Goal: Task Accomplishment & Management: Complete application form

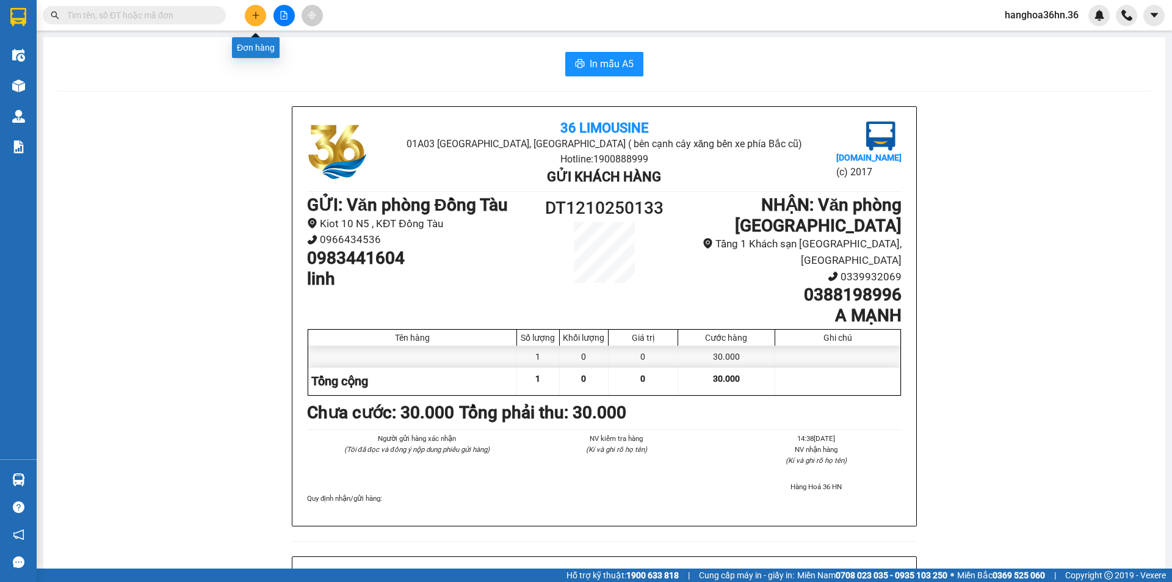
click at [256, 13] on icon "plus" at bounding box center [255, 15] width 1 height 7
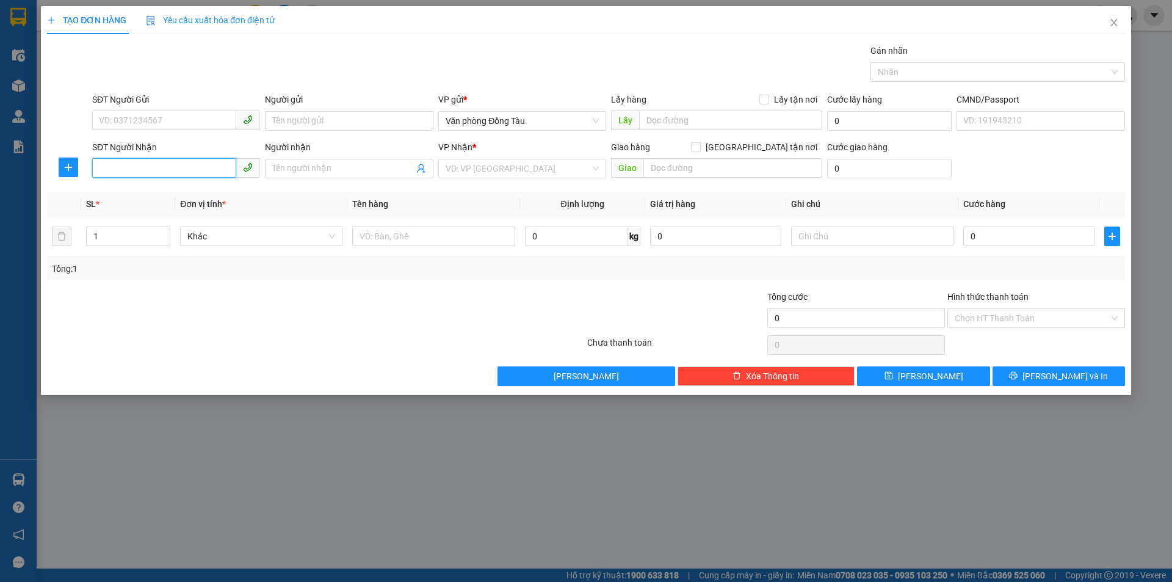
click at [156, 170] on input "SĐT Người Nhận" at bounding box center [164, 168] width 144 height 20
drag, startPoint x: 145, startPoint y: 112, endPoint x: 159, endPoint y: 125, distance: 19.0
click at [146, 115] on input "SĐT Người Gửi" at bounding box center [164, 120] width 144 height 20
type input "0356062062"
click at [315, 120] on input "Người gửi" at bounding box center [349, 121] width 168 height 20
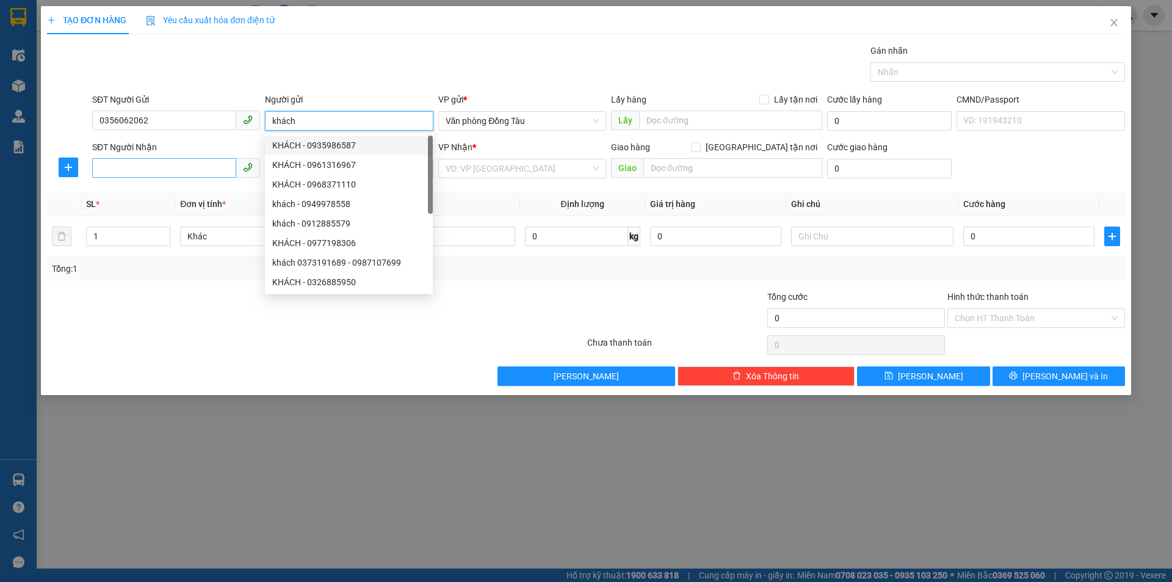
type input "khách"
click at [189, 165] on input "SĐT Người Nhận" at bounding box center [164, 168] width 144 height 20
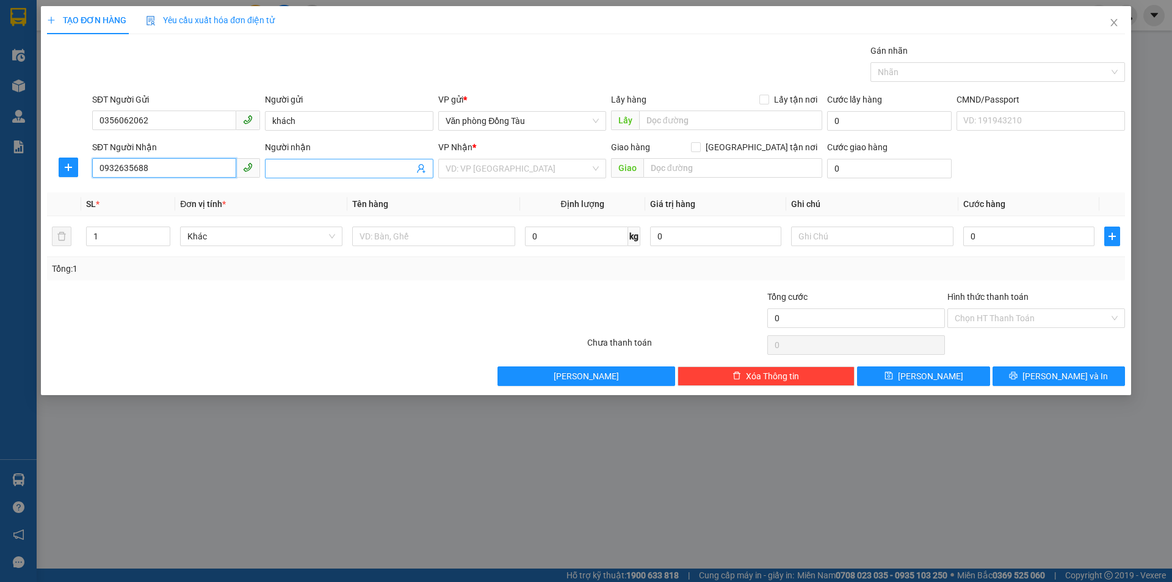
type input "0932635688"
click at [317, 170] on input "Người nhận" at bounding box center [342, 168] width 141 height 13
type input "k"
type input "mỹ phẩm"
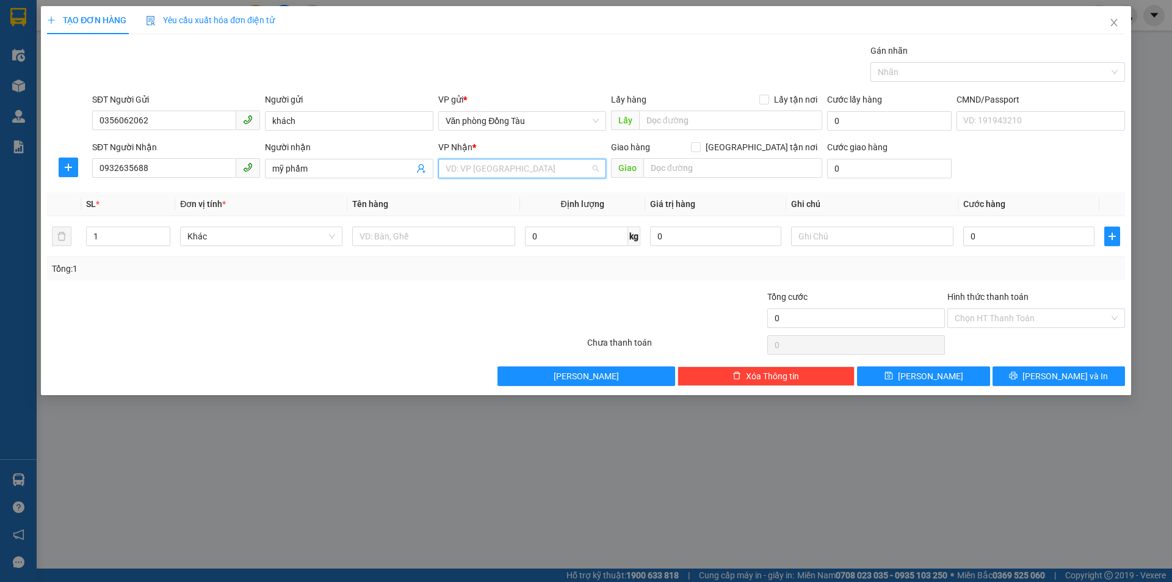
click at [500, 165] on input "search" at bounding box center [518, 168] width 145 height 18
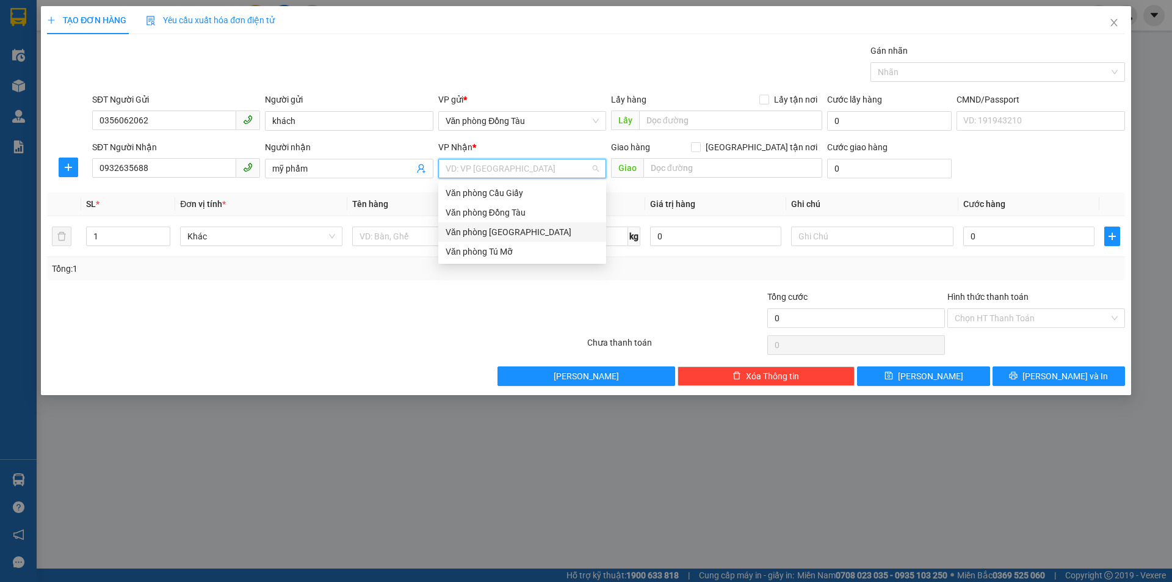
click at [493, 231] on div "Văn phòng [GEOGRAPHIC_DATA]" at bounding box center [522, 231] width 153 height 13
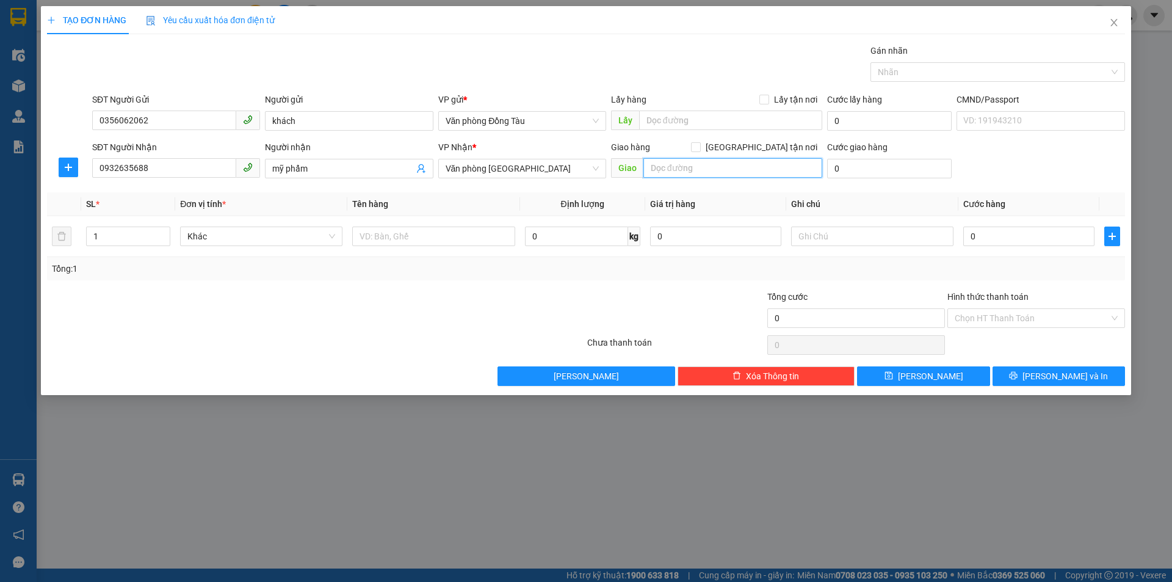
click at [708, 165] on input "text" at bounding box center [732, 168] width 179 height 20
type input "02/112 [PERSON_NAME]"
click at [981, 236] on input "0" at bounding box center [1028, 236] width 131 height 20
type input "3"
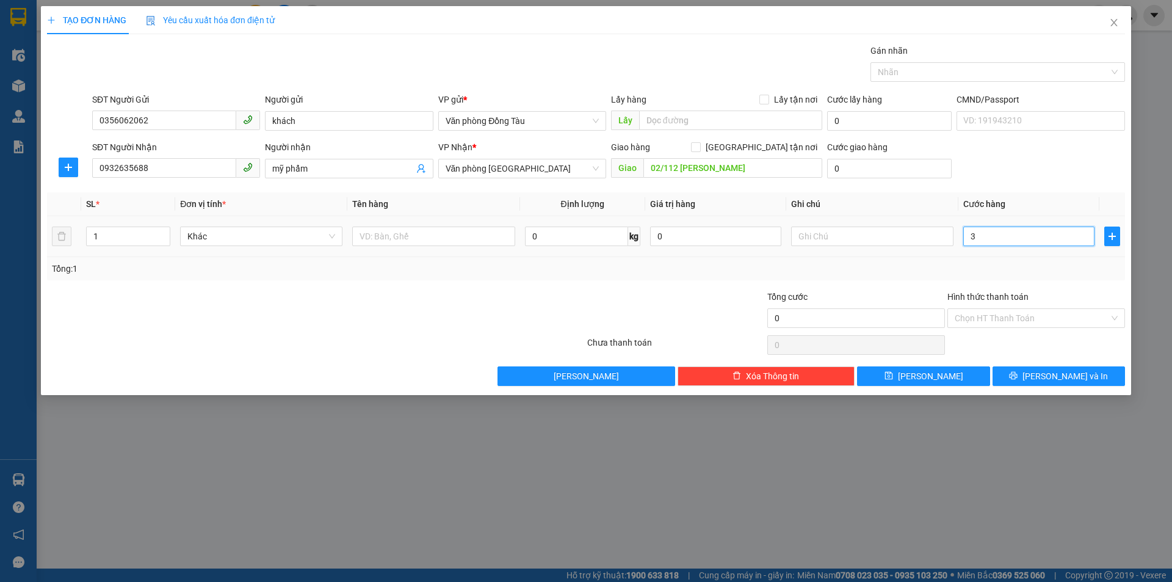
type input "3"
type input "30"
type input "300"
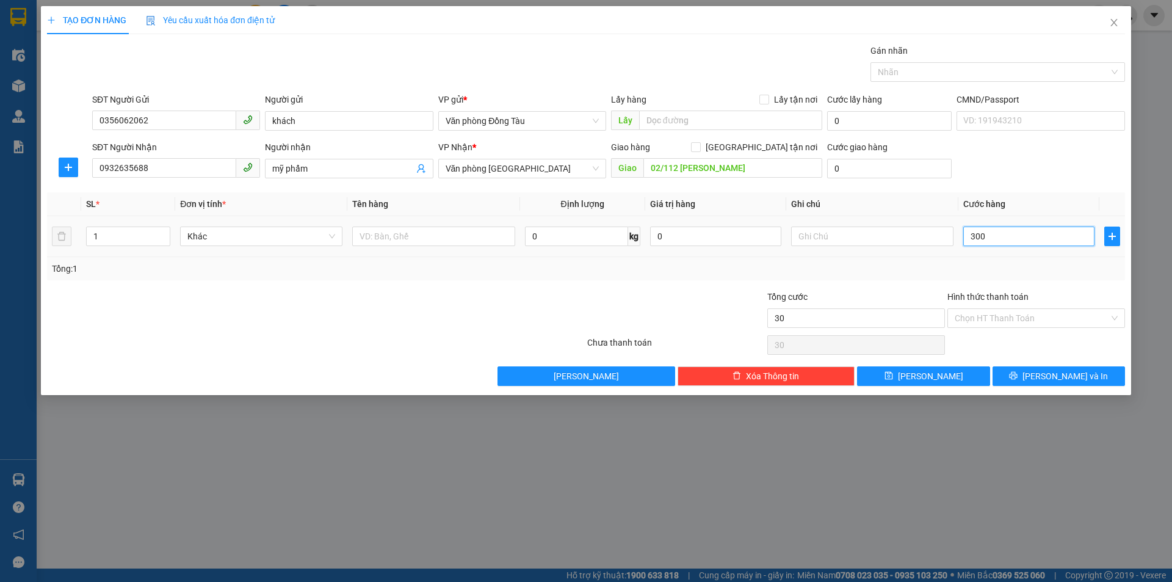
type input "300"
type input "3.000"
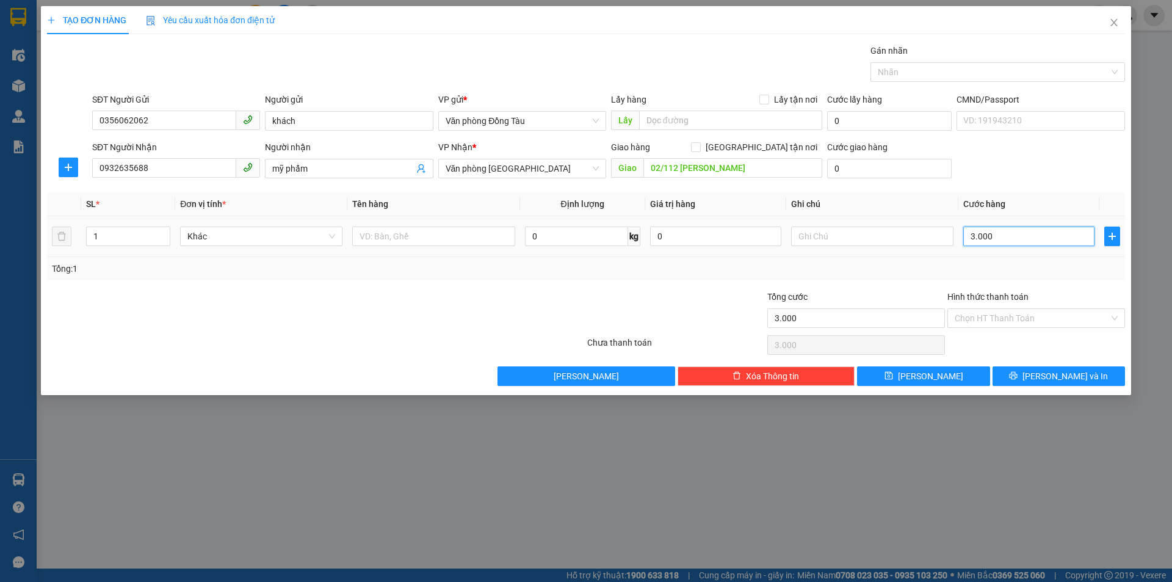
type input "30.000"
click at [848, 164] on input "0" at bounding box center [889, 169] width 125 height 20
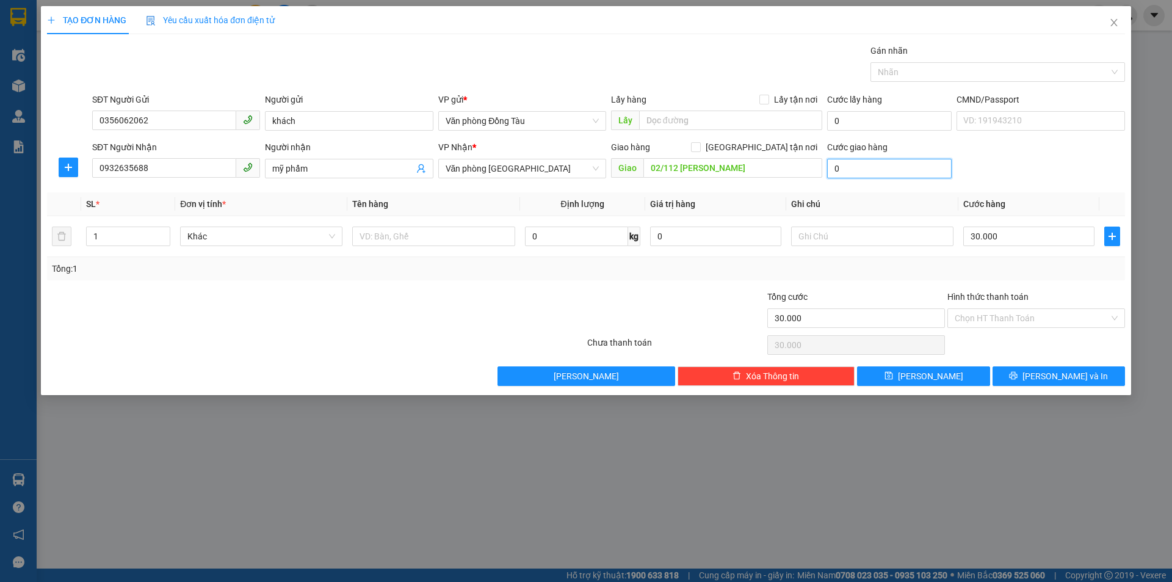
type input "4"
type input "30.004"
type input "40"
type input "30.040"
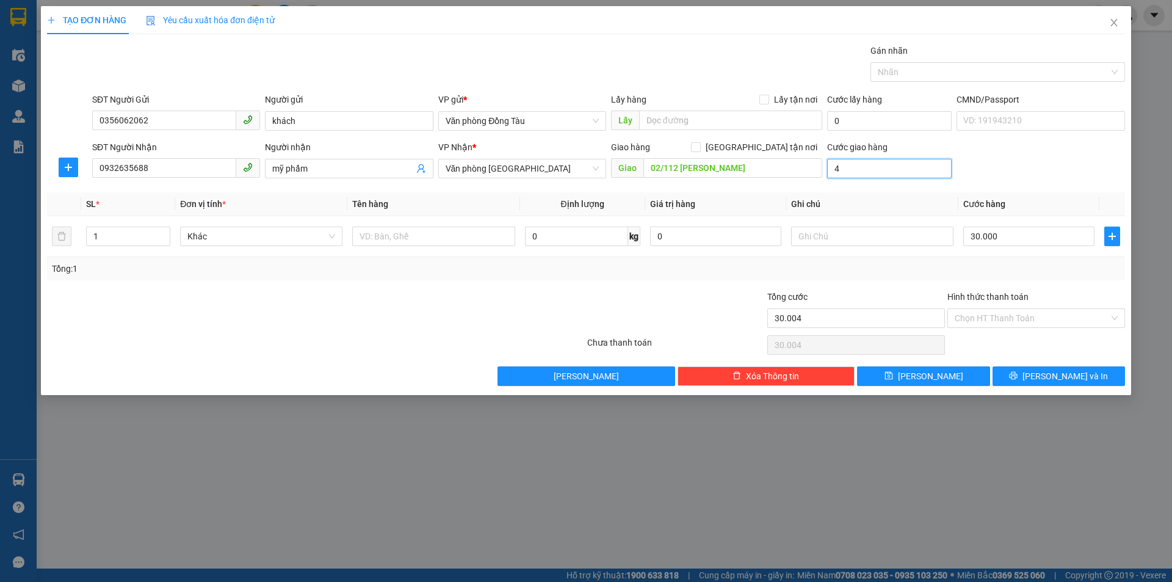
type input "30.040"
type input "400"
type input "30.400"
type input "4.000"
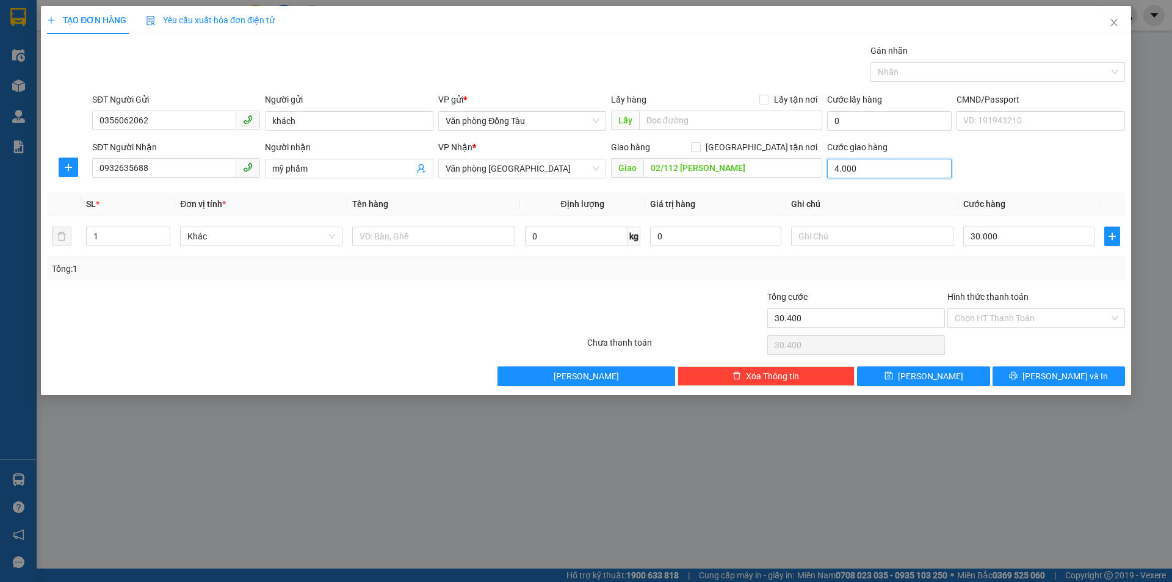
type input "34.000"
type input "40.000"
type input "70.000"
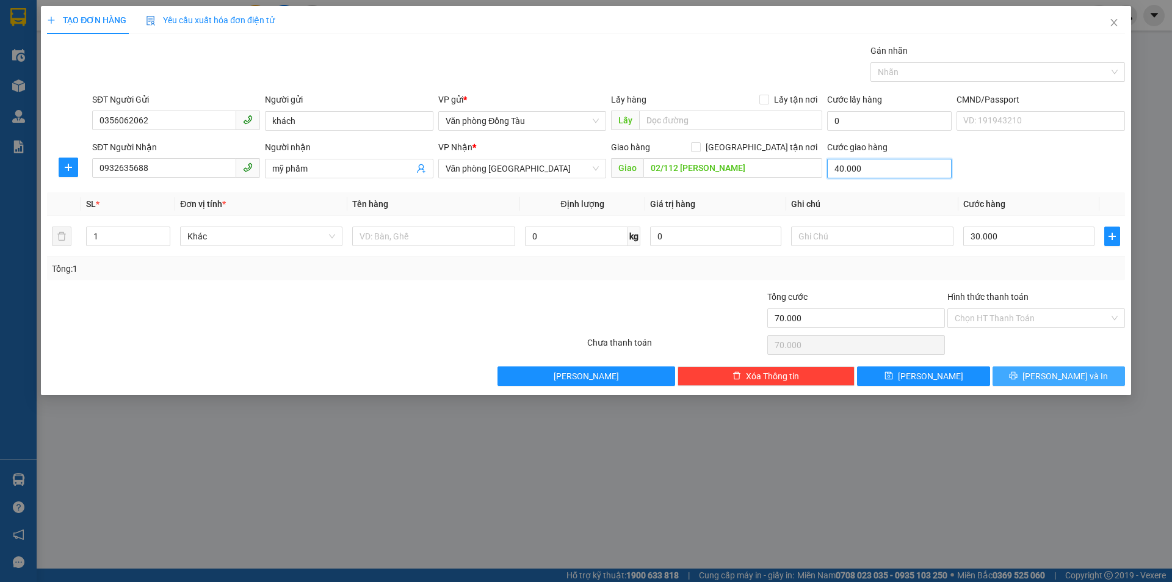
type input "40.000"
click at [1050, 373] on span "[PERSON_NAME] và In" at bounding box center [1064, 375] width 85 height 13
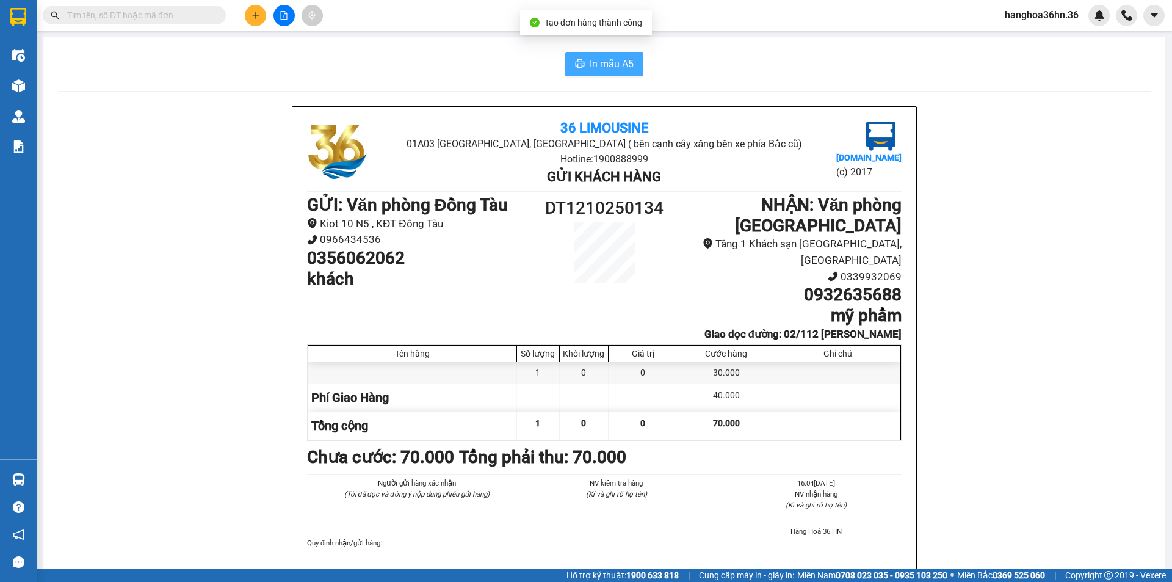
click at [607, 62] on span "In mẫu A5" at bounding box center [612, 63] width 44 height 15
click at [264, 21] on button at bounding box center [255, 15] width 21 height 21
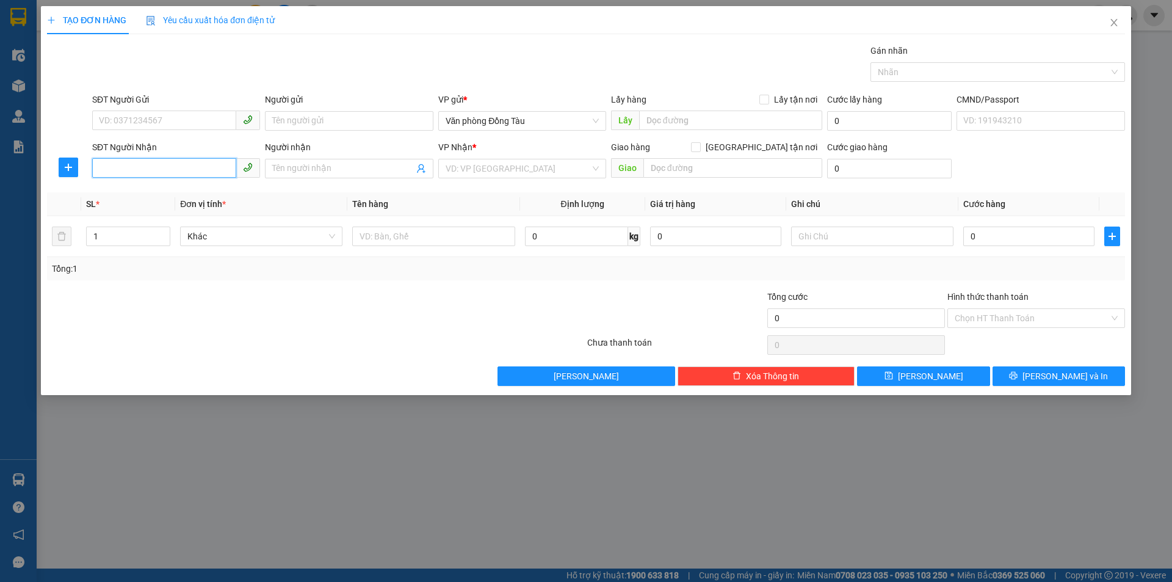
click at [198, 168] on input "SĐT Người Nhận" at bounding box center [164, 168] width 144 height 20
paste input "0383233881"
type input "0383233881"
click at [294, 168] on input "Người nhận" at bounding box center [342, 168] width 141 height 13
paste input "[PERSON_NAME]"
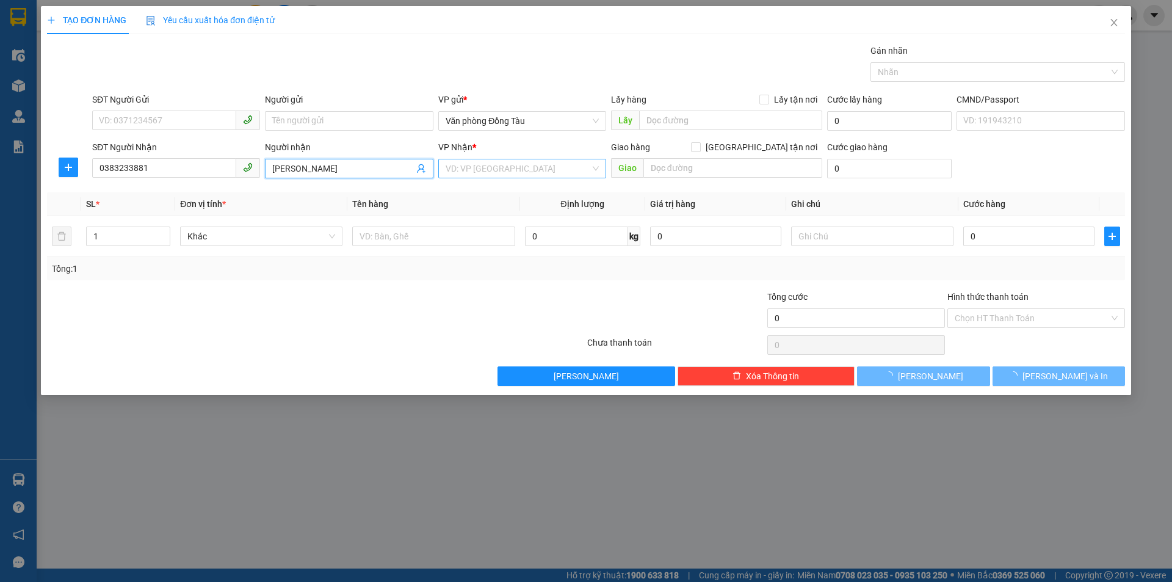
type input "[PERSON_NAME]"
click at [491, 168] on input "search" at bounding box center [518, 168] width 145 height 18
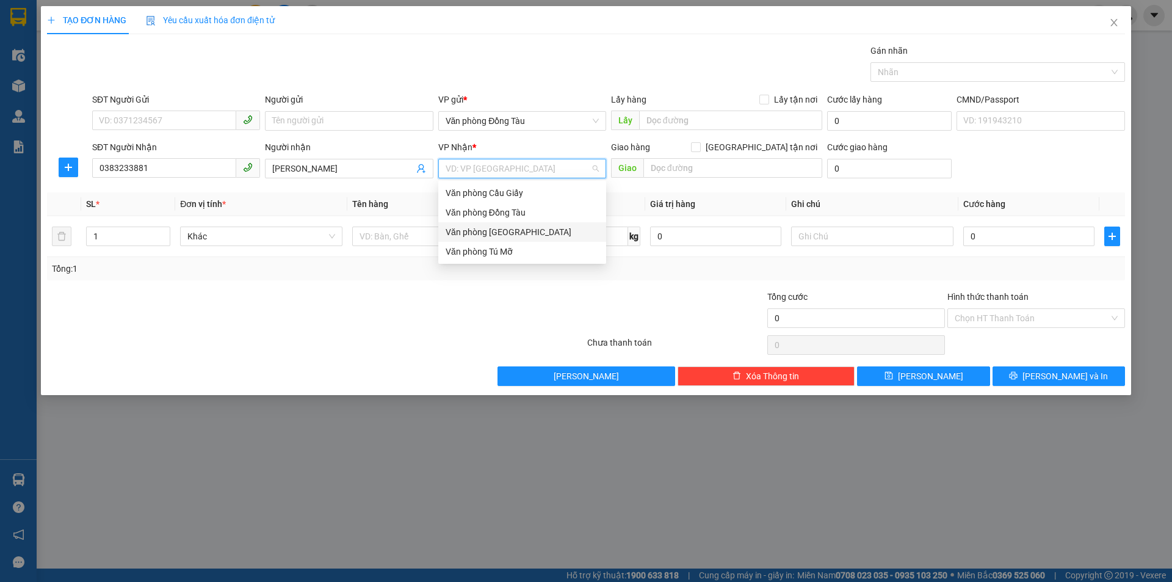
click at [508, 235] on div "Văn phòng [GEOGRAPHIC_DATA]" at bounding box center [522, 231] width 153 height 13
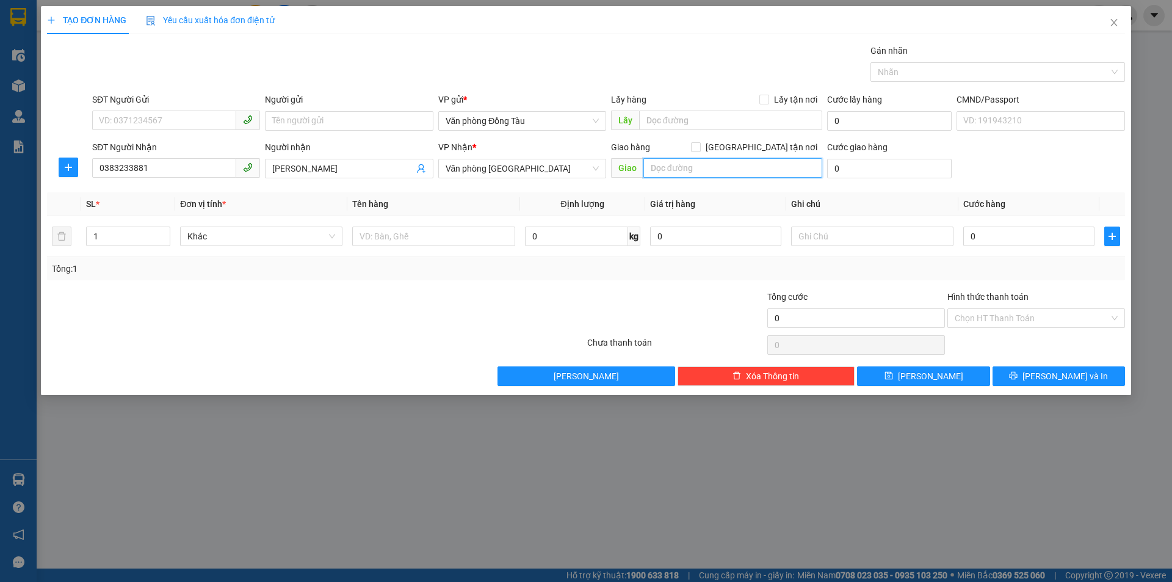
click at [681, 161] on input "text" at bounding box center [732, 168] width 179 height 20
type input "starcity"
click at [857, 167] on input "0" at bounding box center [889, 169] width 125 height 20
type input "3"
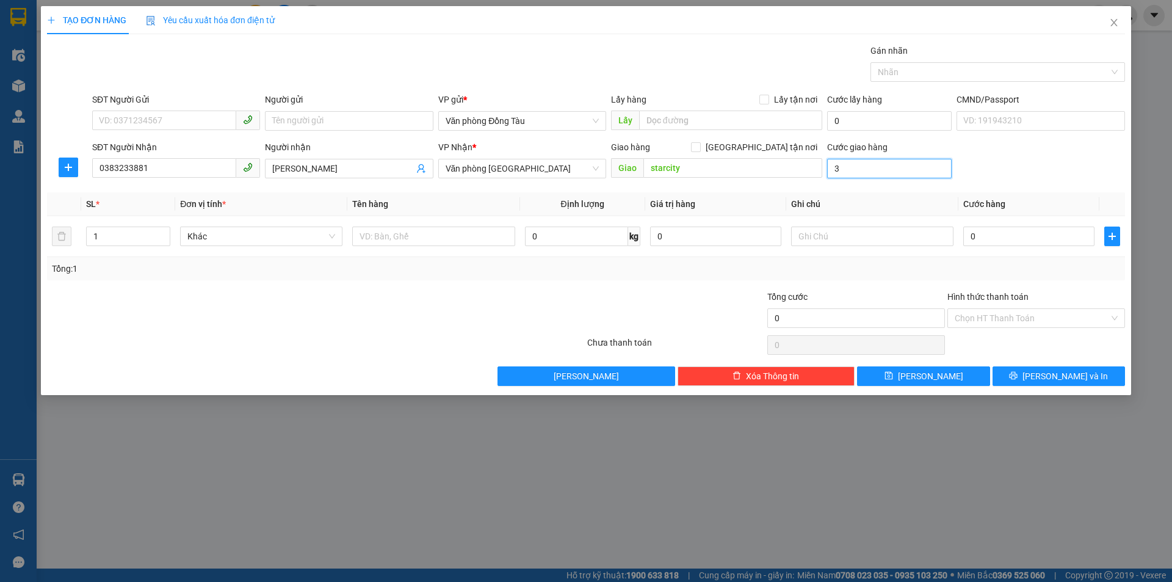
type input "3"
type input "30"
type input "300"
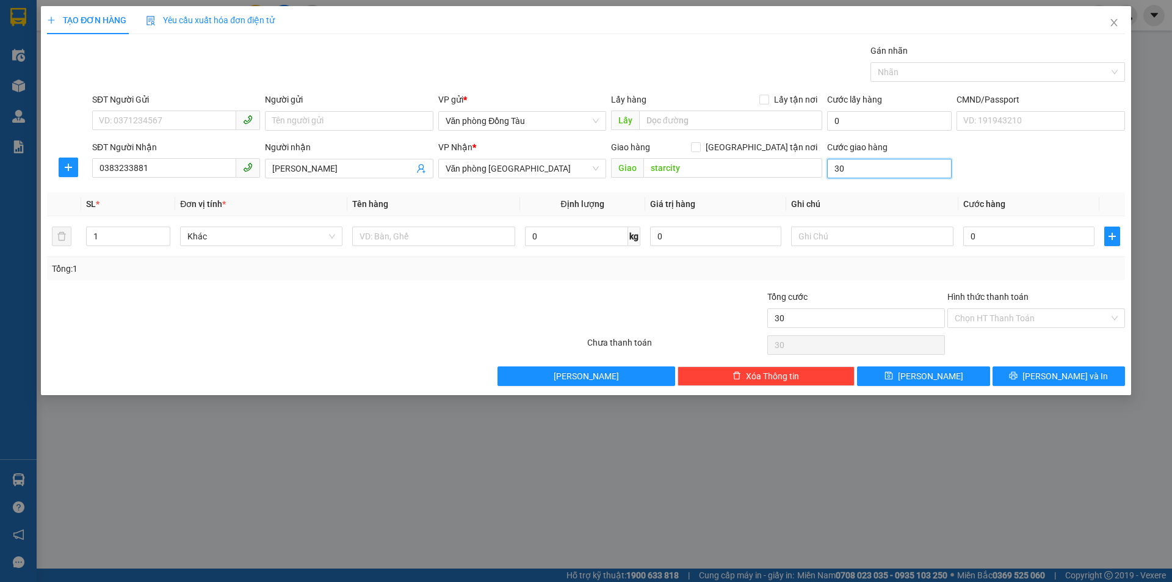
type input "300"
type input "3.000"
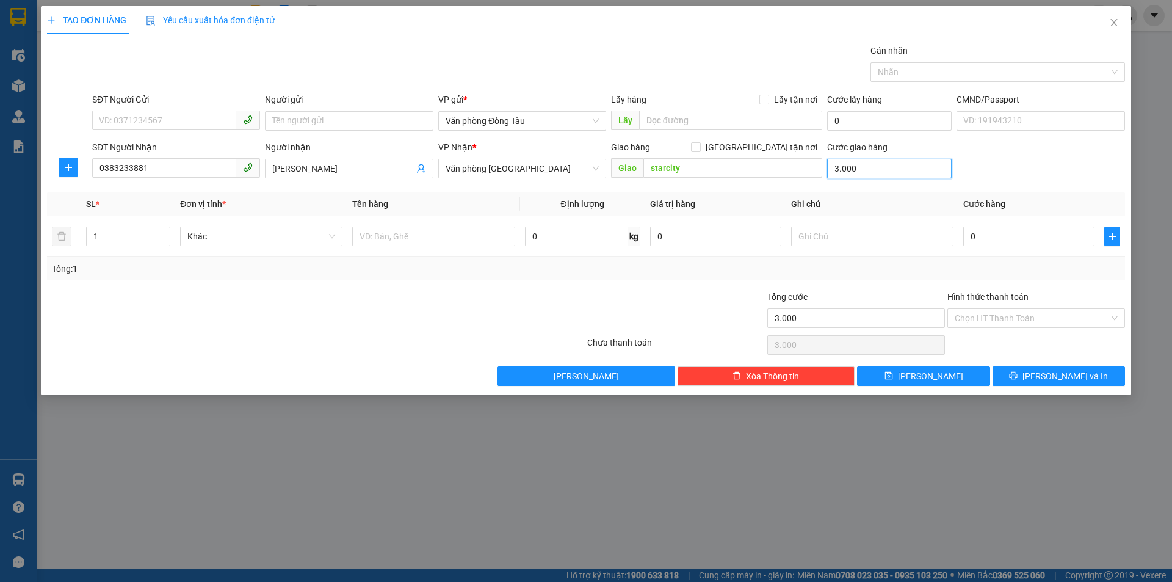
type input "30.000"
click at [975, 233] on input "0" at bounding box center [1028, 236] width 131 height 20
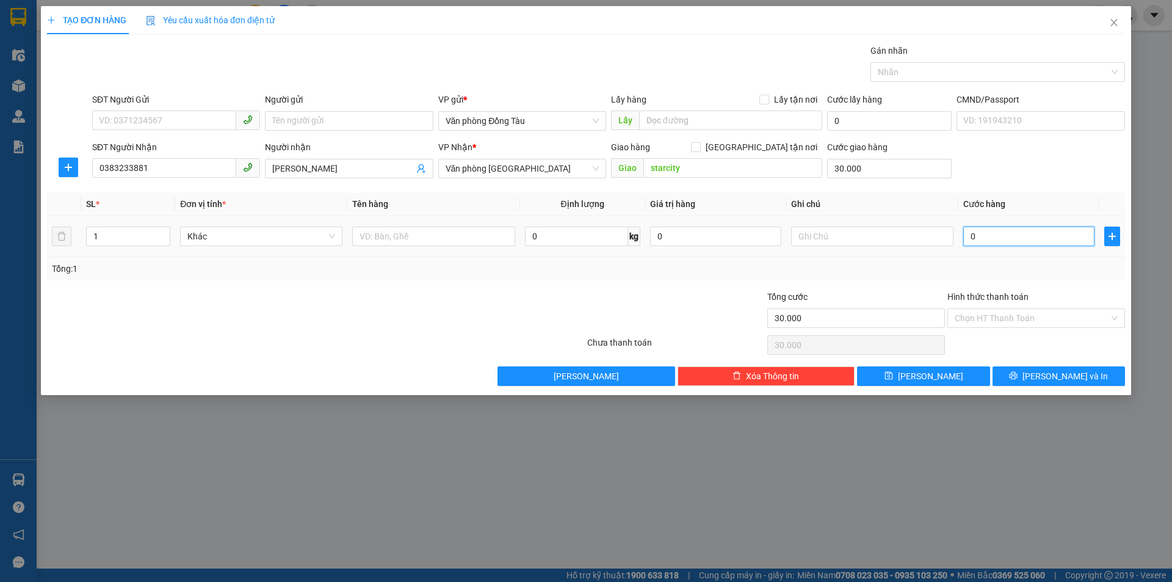
type input "3"
type input "30.003"
type input "30"
type input "30.030"
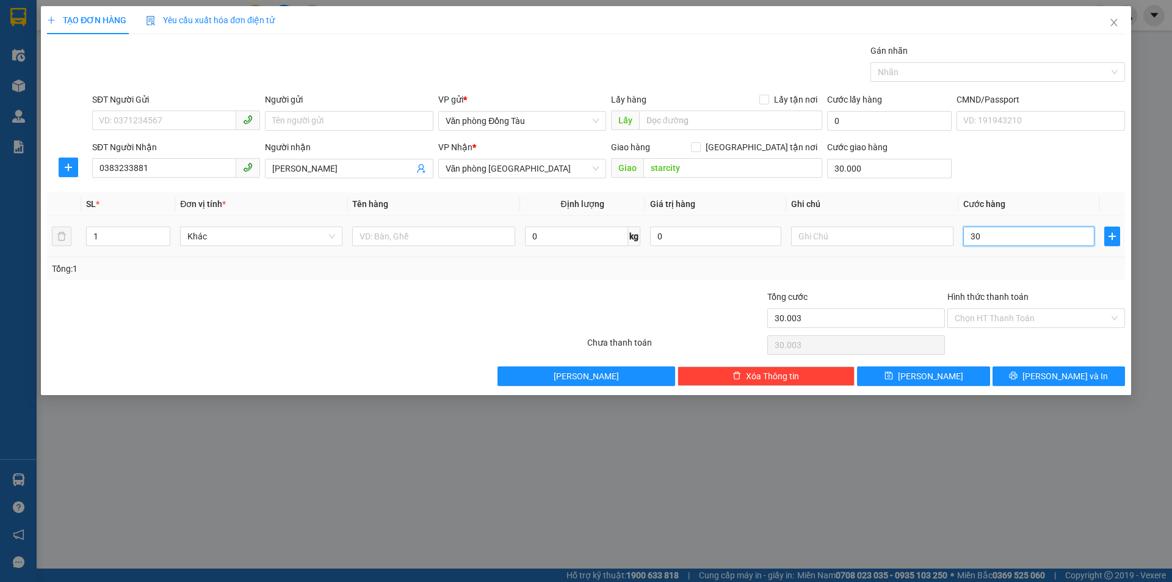
type input "30.030"
type input "300"
type input "30.300"
type input "3.000"
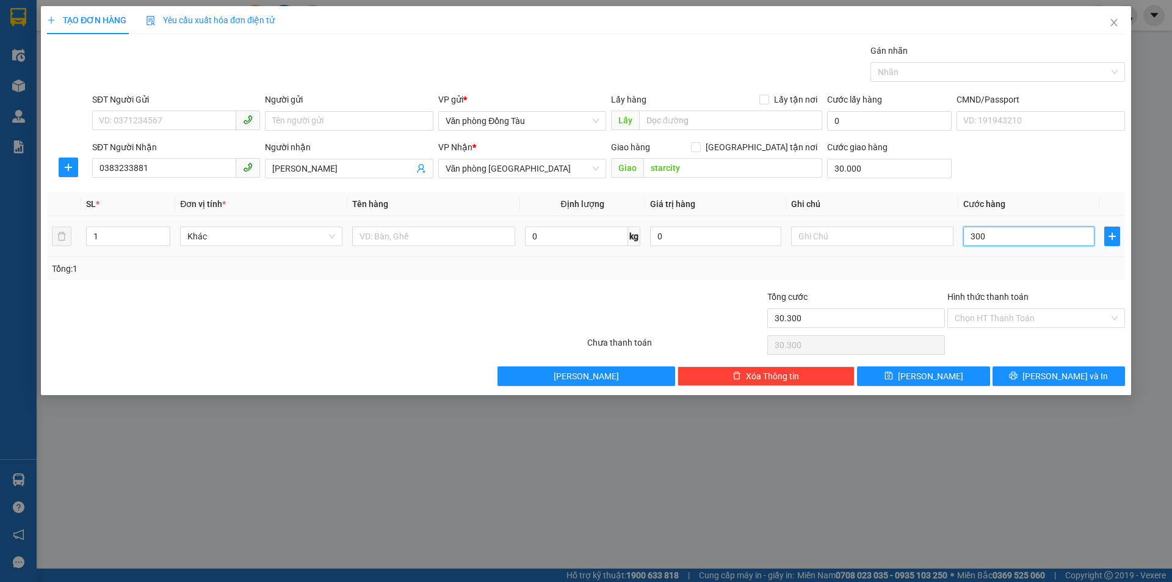
type input "33.000"
type input "30.000"
type input "60.000"
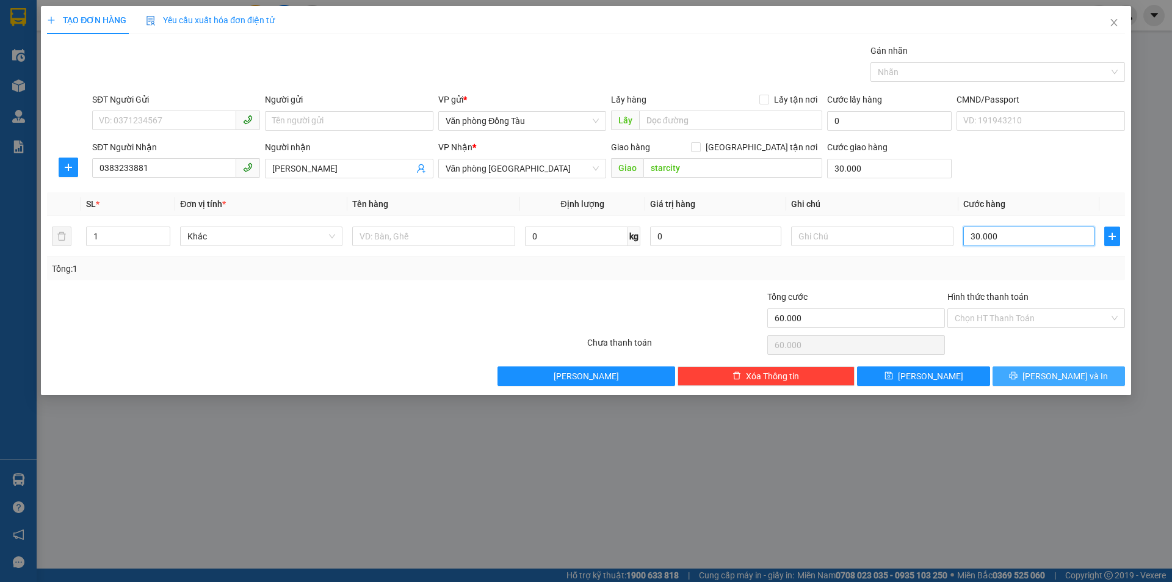
type input "30.000"
click at [1050, 375] on span "[PERSON_NAME] và In" at bounding box center [1064, 375] width 85 height 13
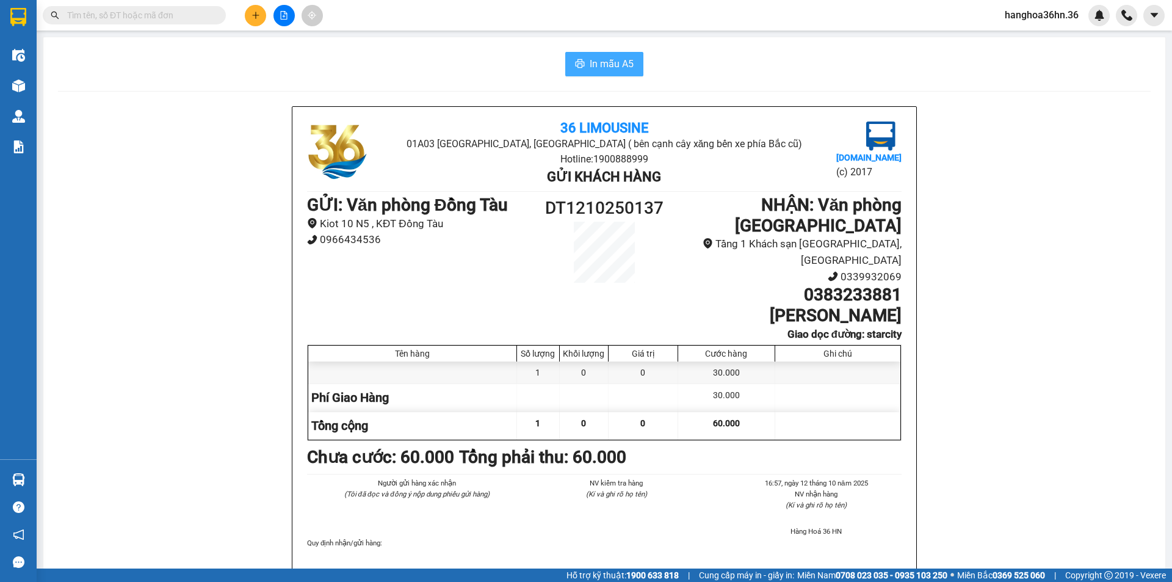
click at [616, 63] on span "In mẫu A5" at bounding box center [612, 63] width 44 height 15
click at [258, 18] on icon "plus" at bounding box center [255, 15] width 9 height 9
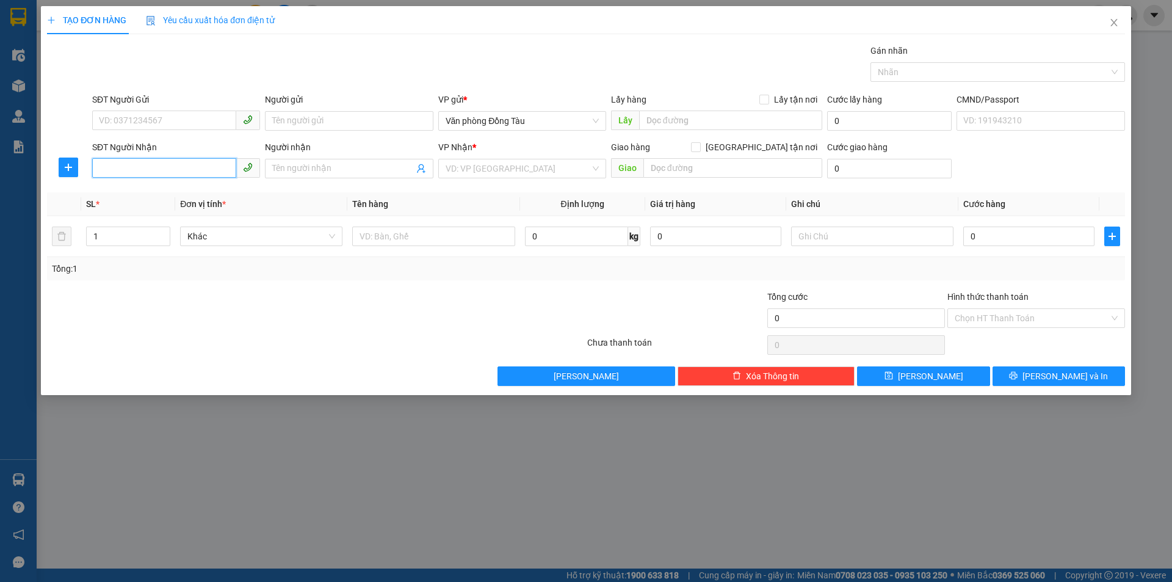
click at [173, 167] on input "SĐT Người Nhận" at bounding box center [164, 168] width 144 height 20
click at [322, 171] on input "Người nhận" at bounding box center [342, 168] width 141 height 13
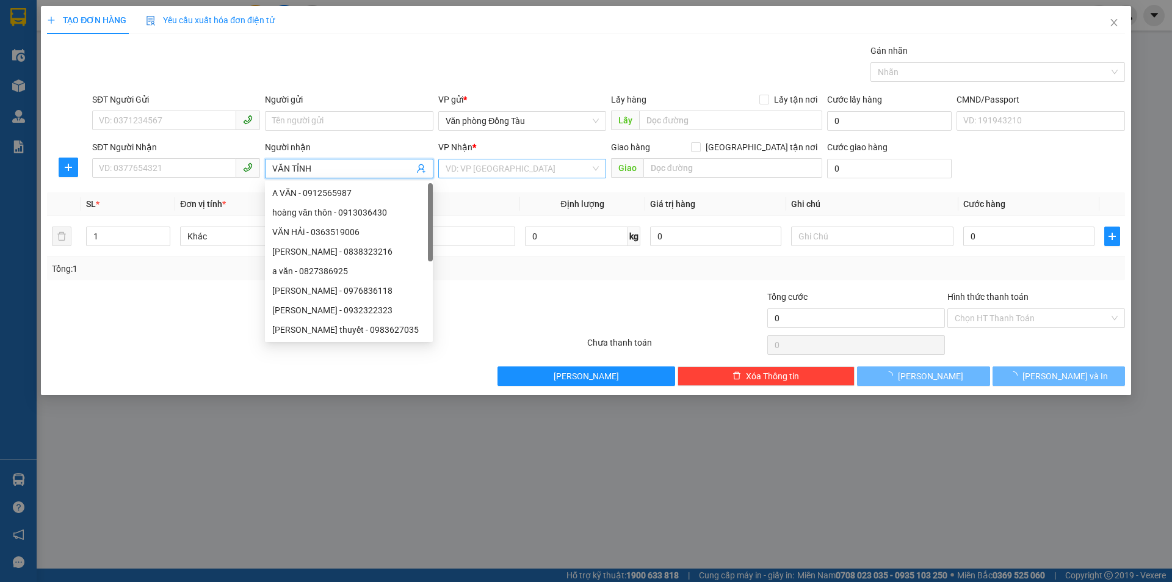
type input "VĂN TỈNH"
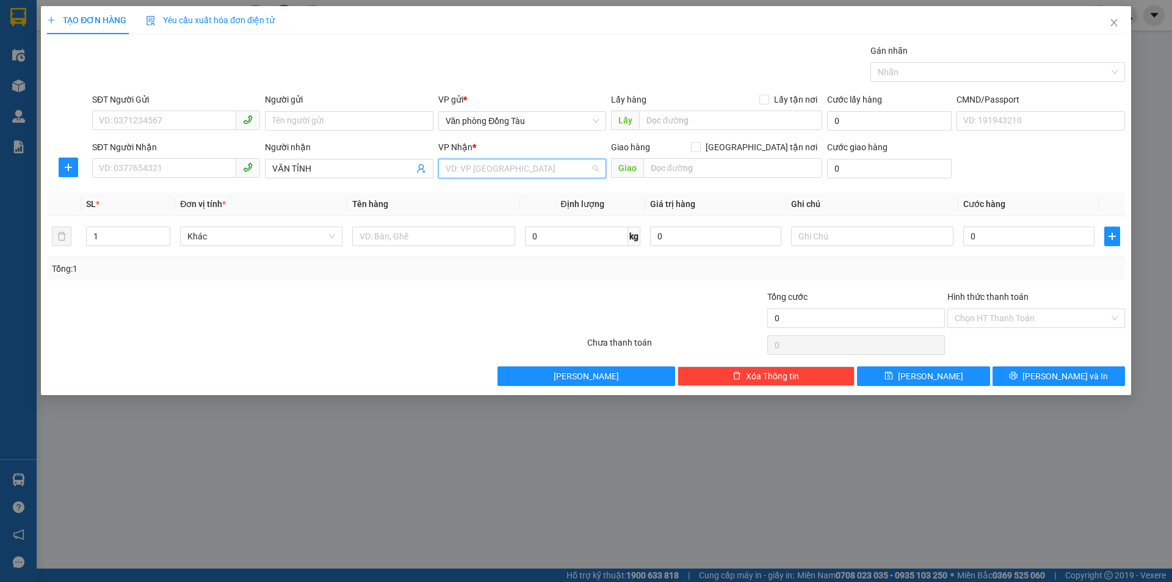
click at [496, 176] on input "search" at bounding box center [518, 168] width 145 height 18
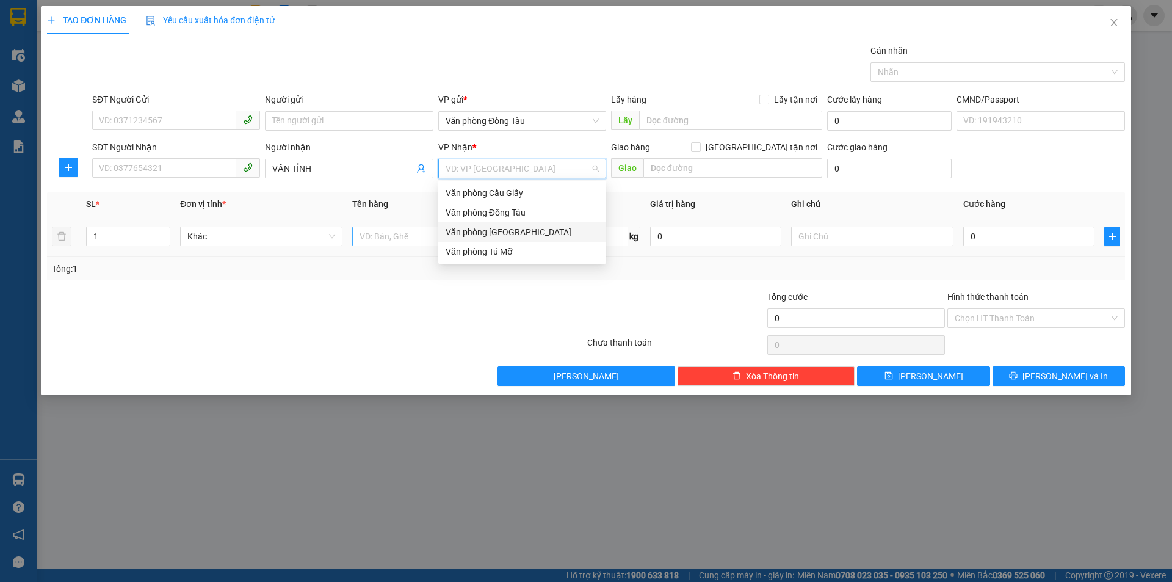
click at [510, 230] on div "Văn phòng [GEOGRAPHIC_DATA]" at bounding box center [522, 231] width 153 height 13
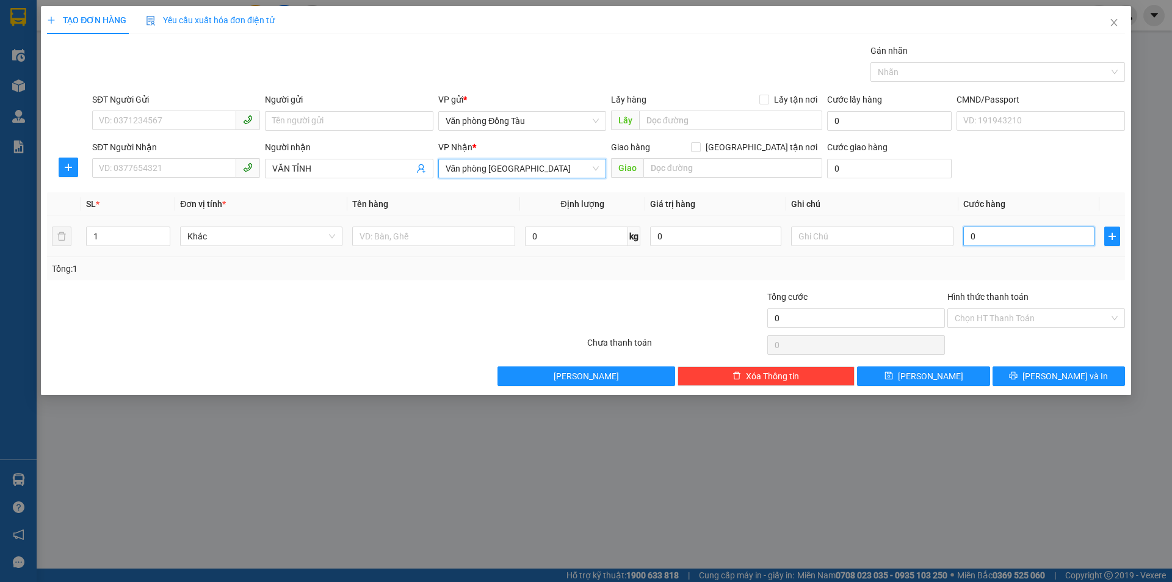
click at [999, 238] on input "0" at bounding box center [1028, 236] width 131 height 20
type input "4"
type input "40"
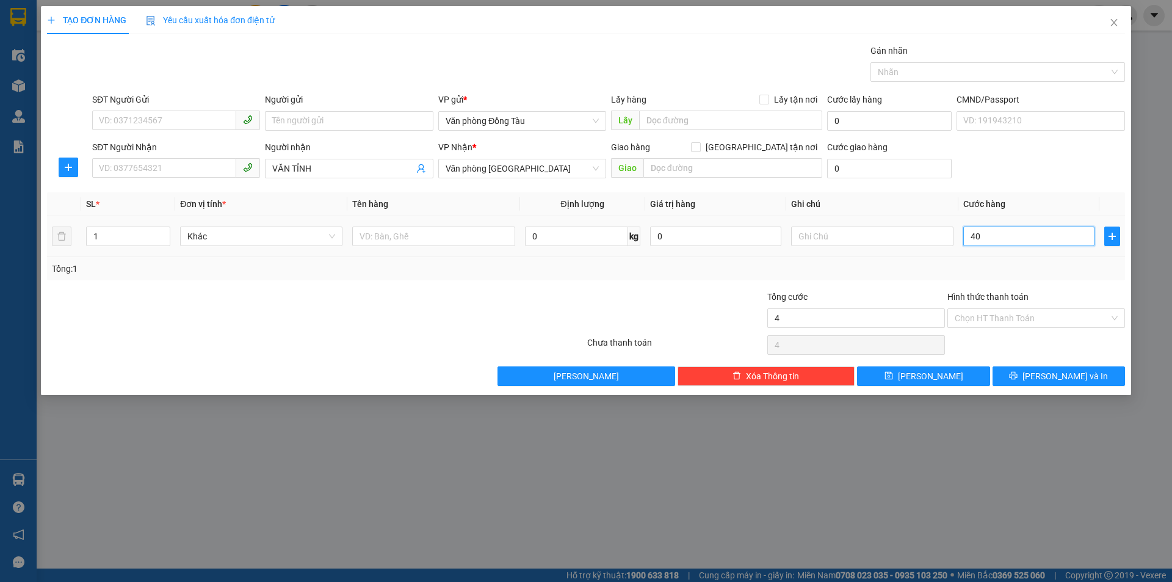
type input "40"
type input "400"
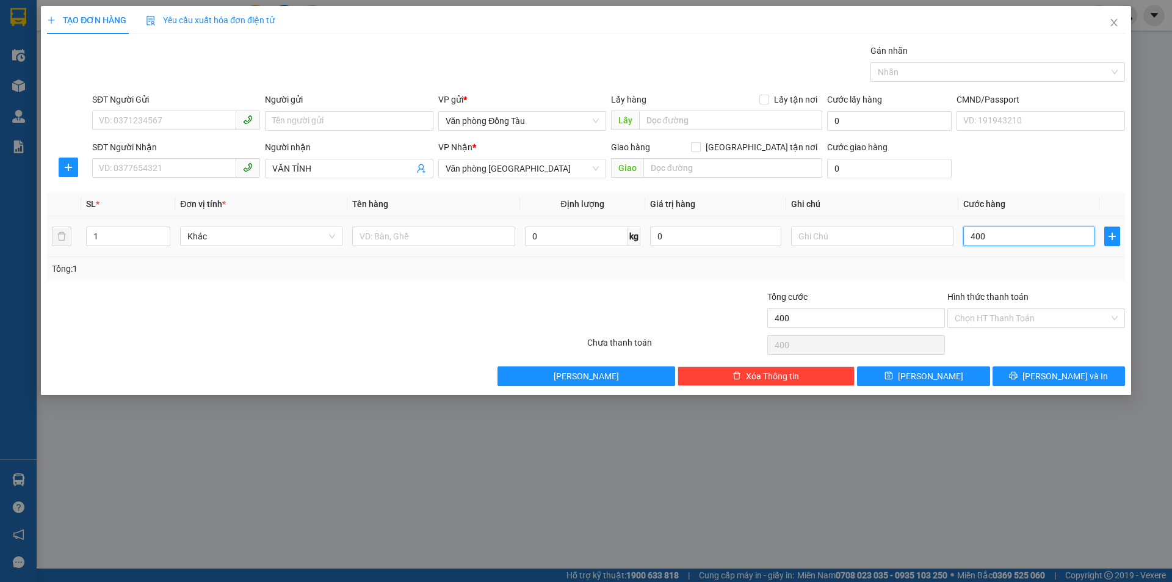
type input "4.000"
type input "40.000"
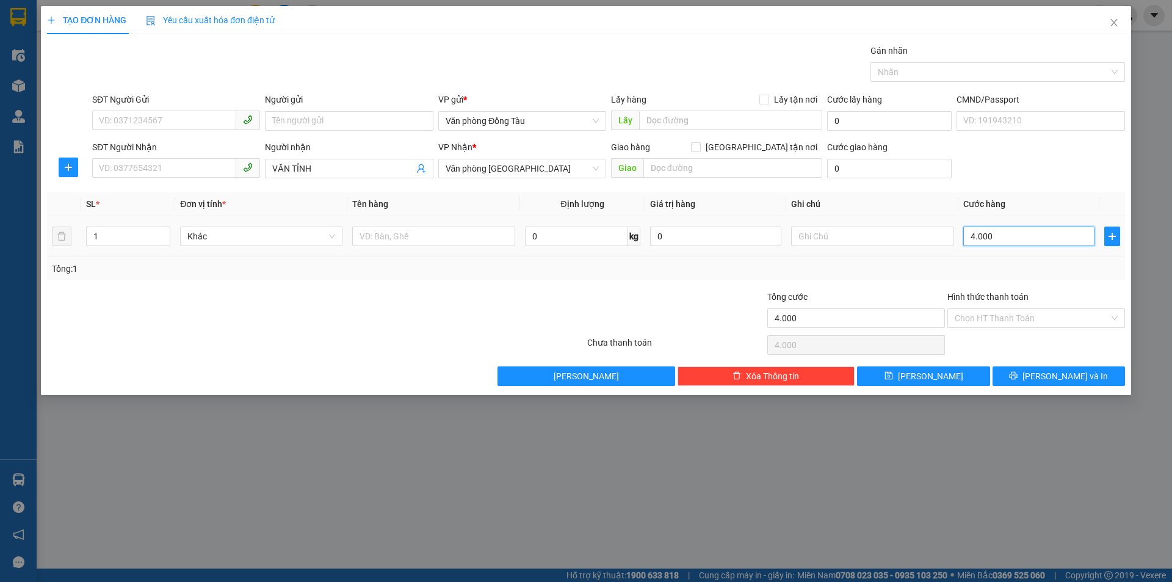
type input "40.000"
click at [140, 172] on input "SĐT Người Nhận" at bounding box center [164, 168] width 144 height 20
type input "0328690039"
click at [1075, 314] on input "Hình thức thanh toán" at bounding box center [1032, 318] width 154 height 18
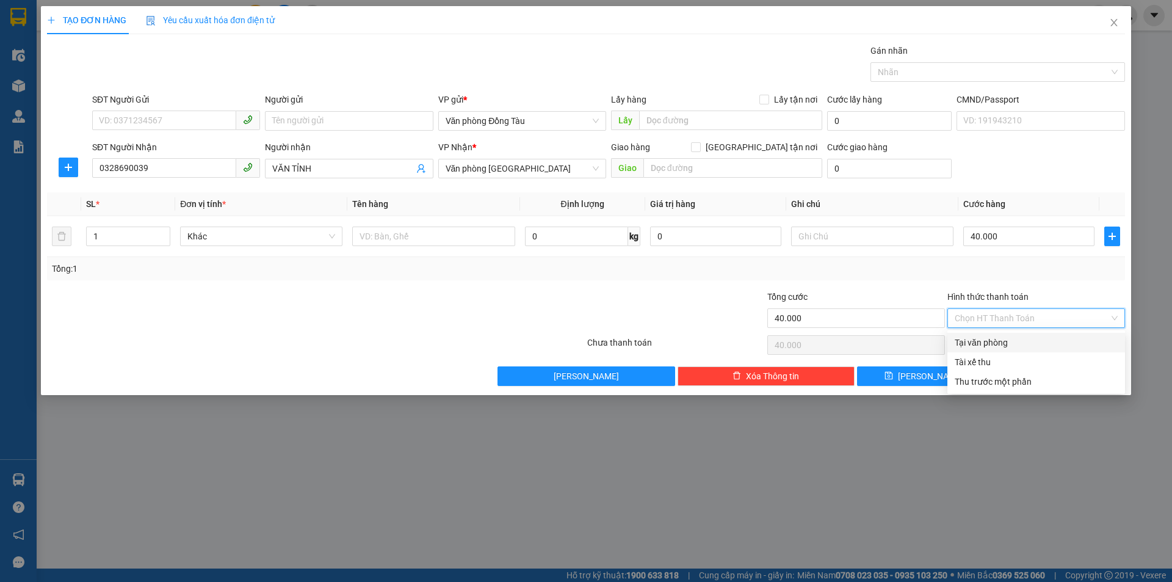
click at [1011, 342] on div "Tại văn phòng" at bounding box center [1036, 342] width 163 height 13
type input "0"
click at [1050, 385] on button "[PERSON_NAME] và In" at bounding box center [1058, 376] width 132 height 20
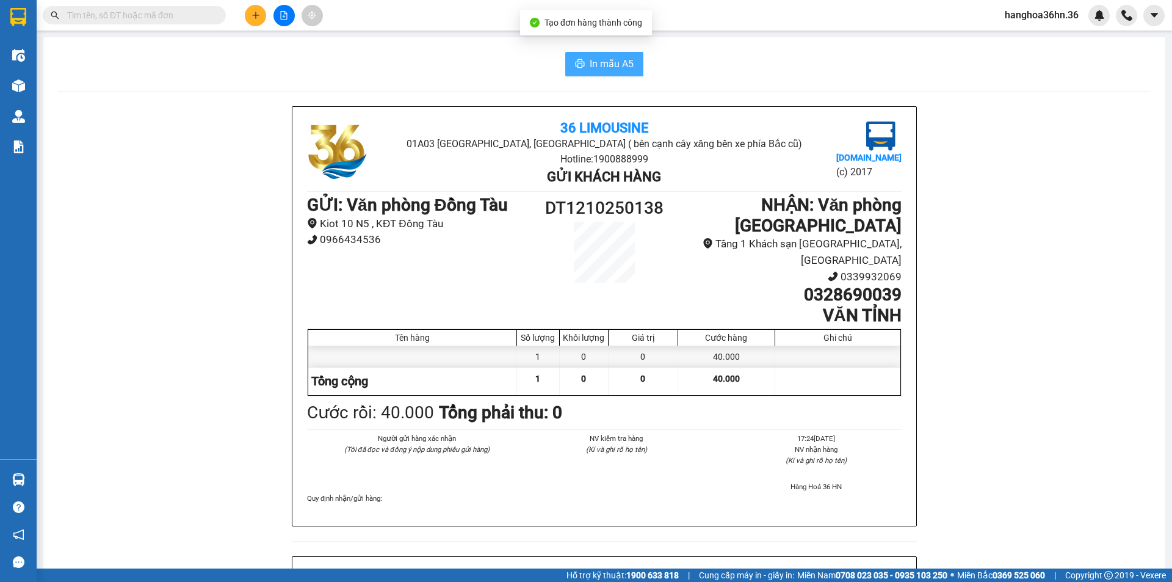
click at [610, 56] on button "In mẫu A5" at bounding box center [604, 64] width 78 height 24
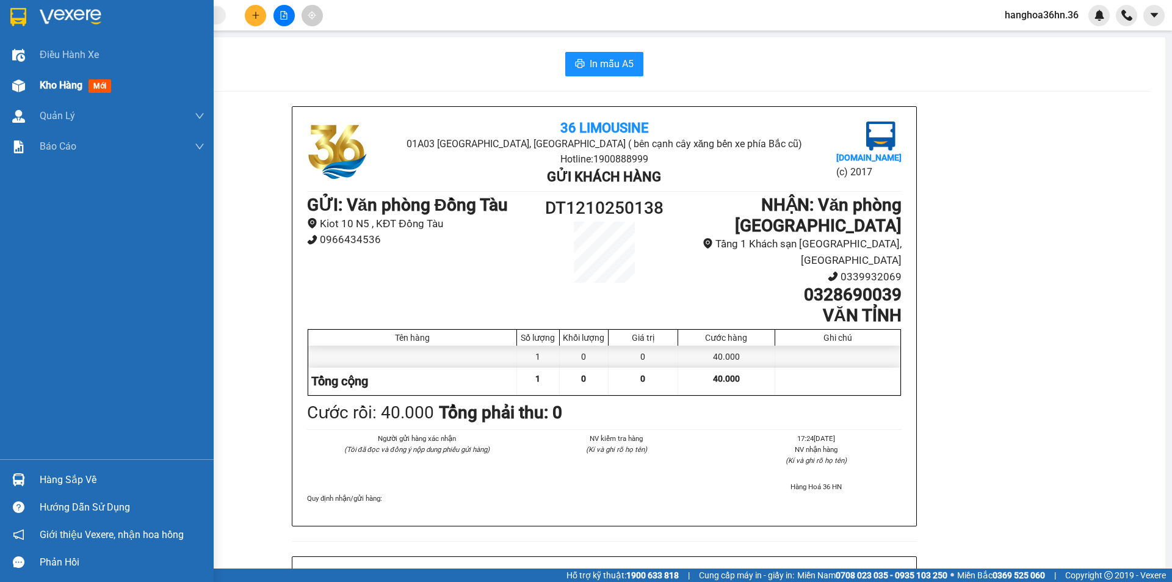
click at [48, 85] on span "Kho hàng" at bounding box center [61, 85] width 43 height 12
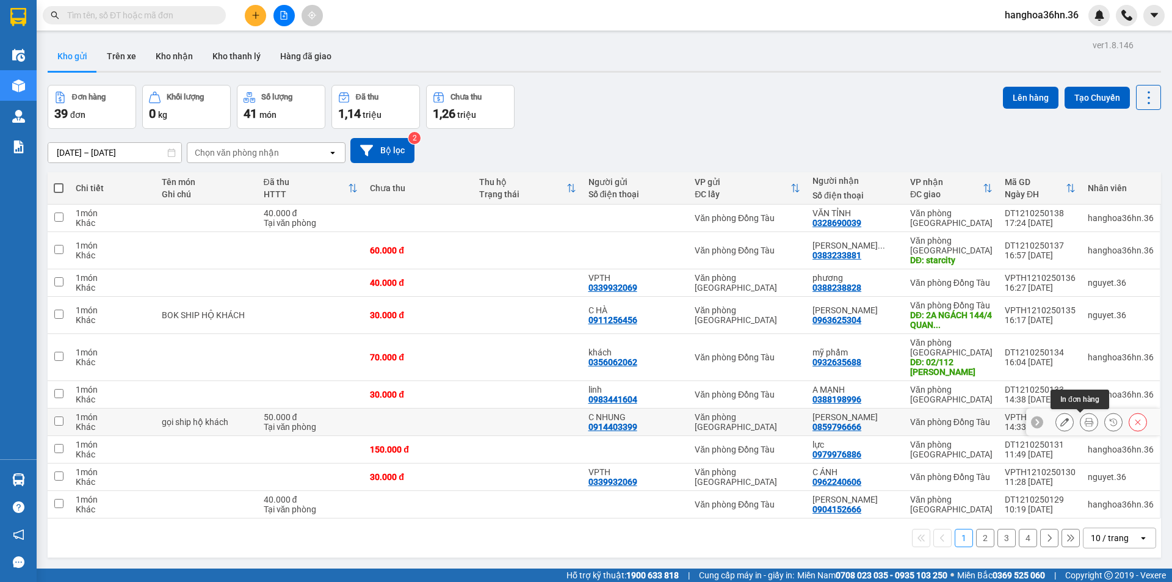
click at [1085, 417] on icon at bounding box center [1089, 421] width 9 height 9
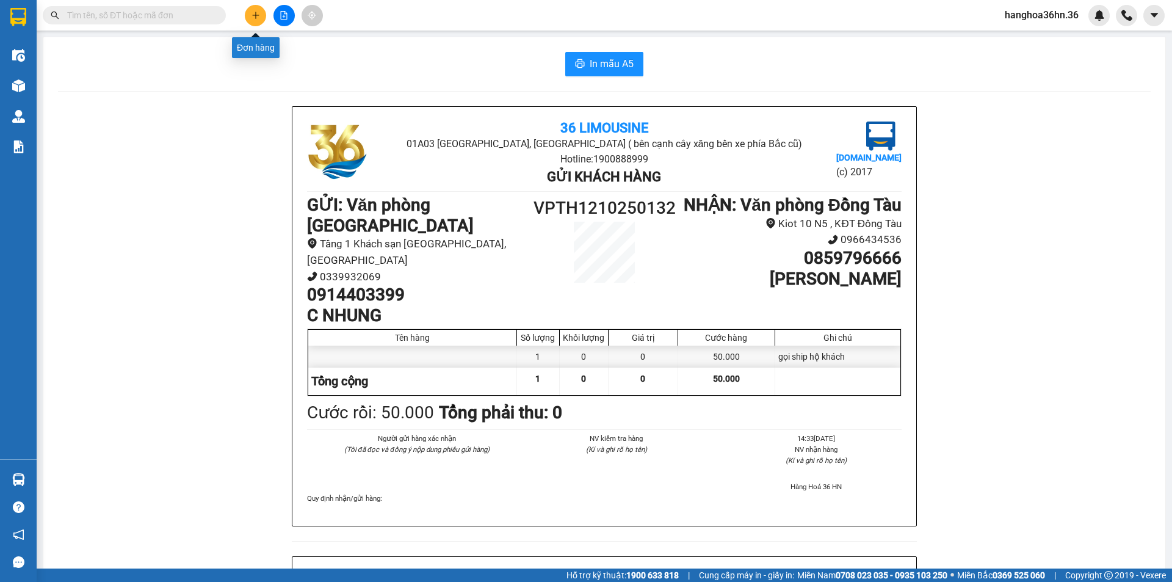
click at [251, 20] on button at bounding box center [255, 15] width 21 height 21
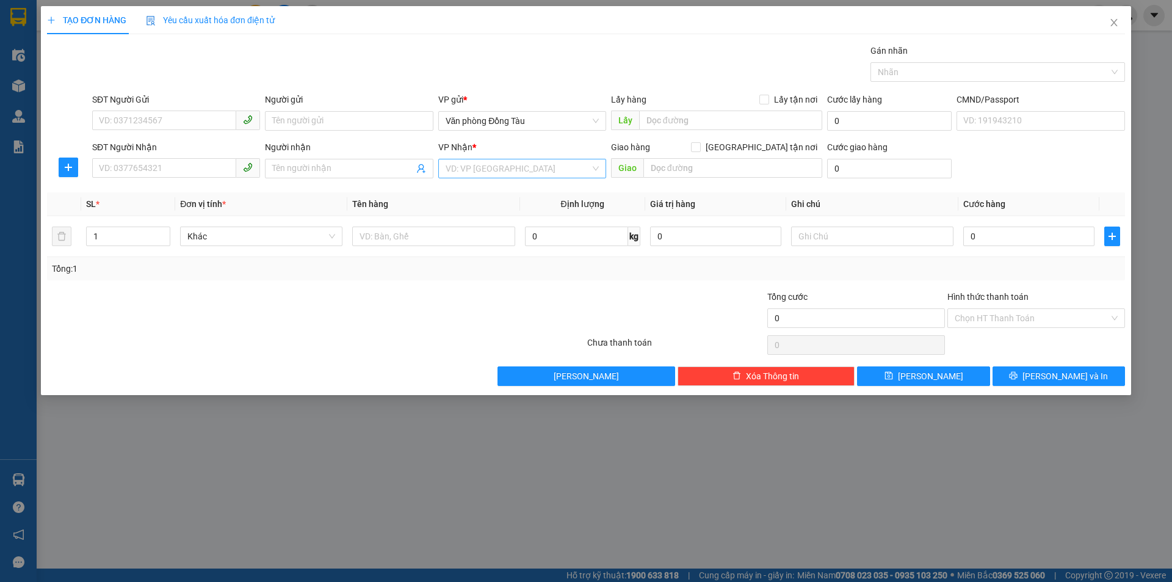
click at [516, 172] on input "search" at bounding box center [518, 168] width 145 height 18
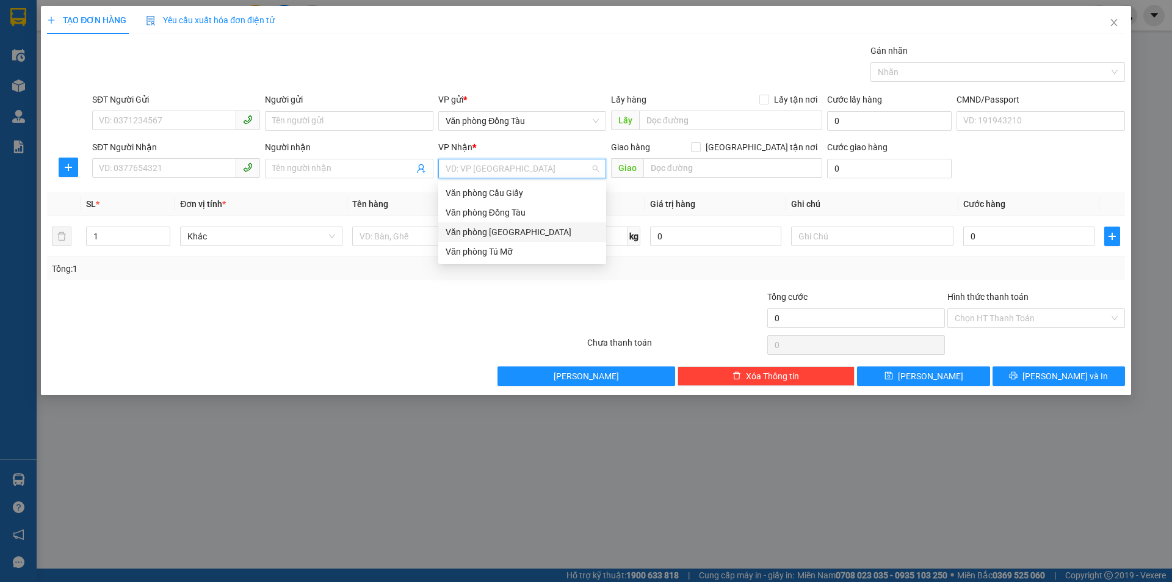
click at [504, 229] on div "Văn phòng [GEOGRAPHIC_DATA]" at bounding box center [522, 231] width 153 height 13
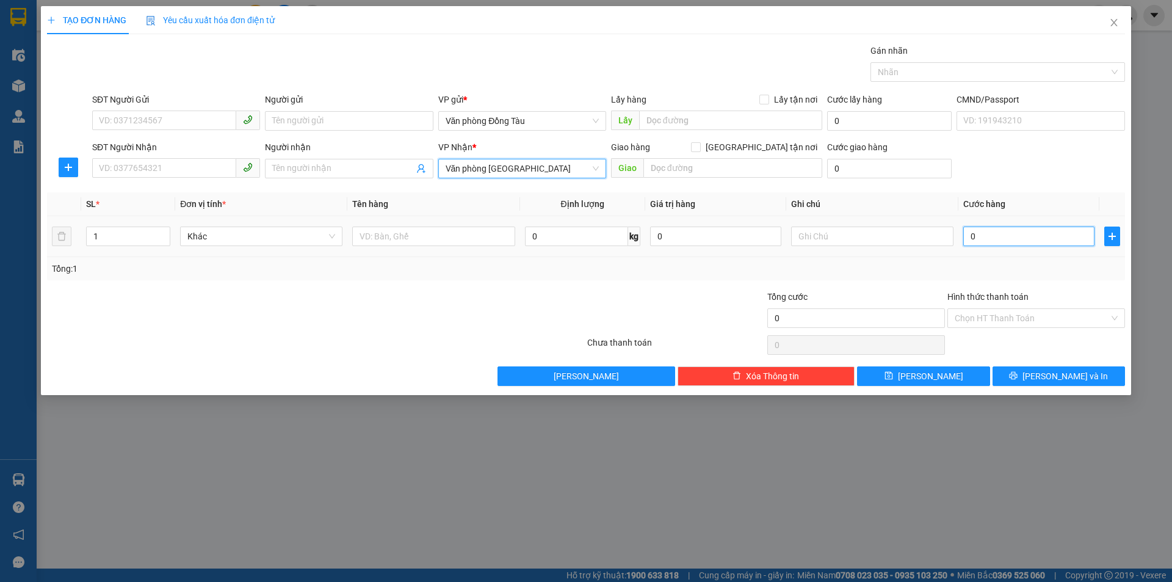
click at [1002, 236] on input "0" at bounding box center [1028, 236] width 131 height 20
type input "3"
type input "30"
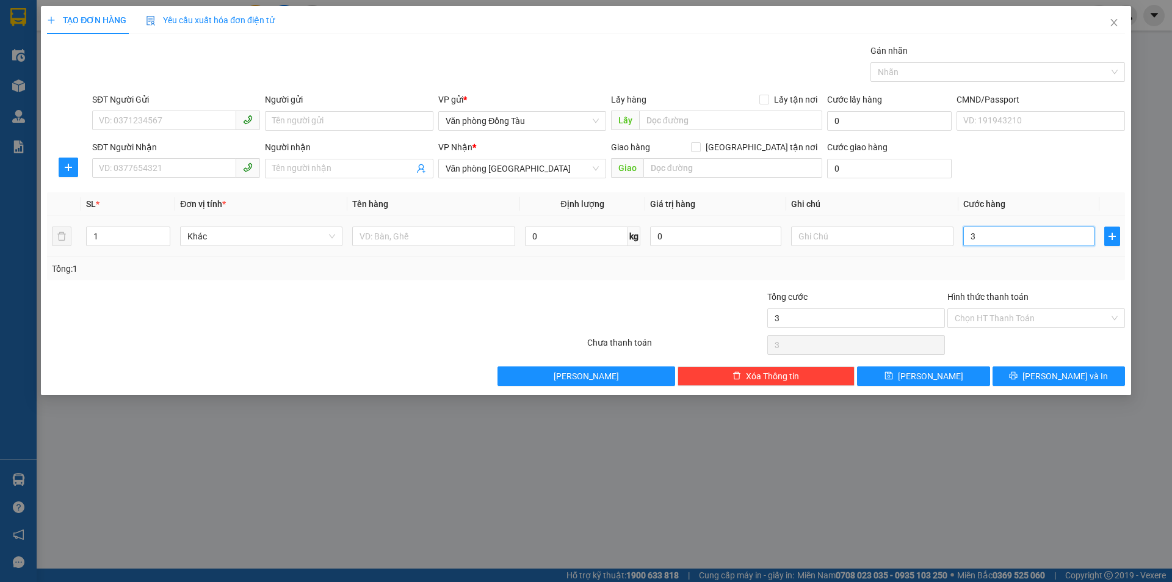
type input "30"
type input "300"
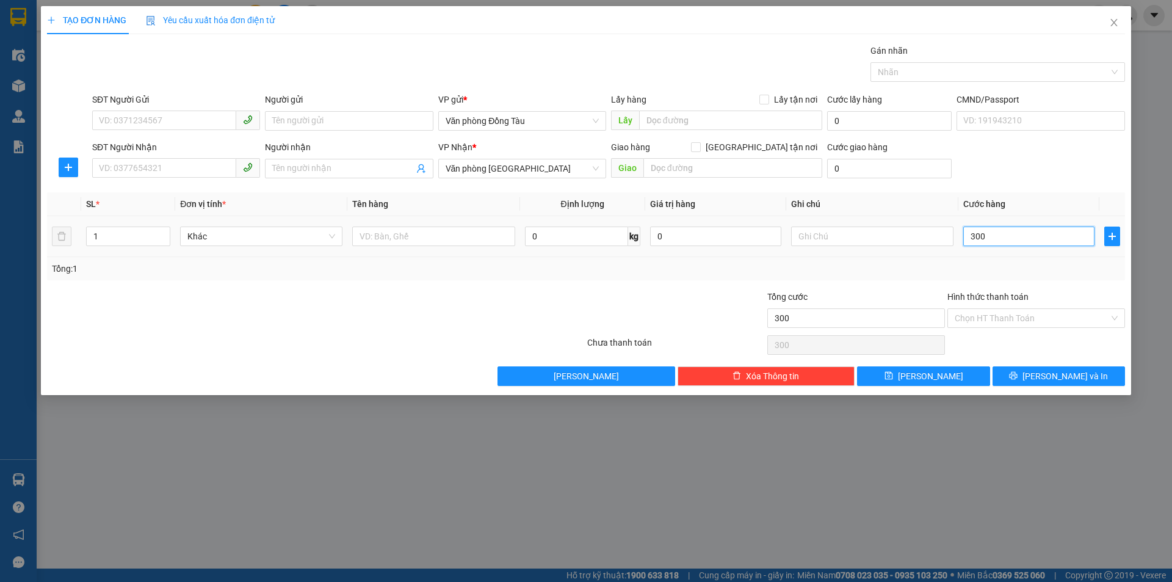
type input "3.000"
type input "30.000"
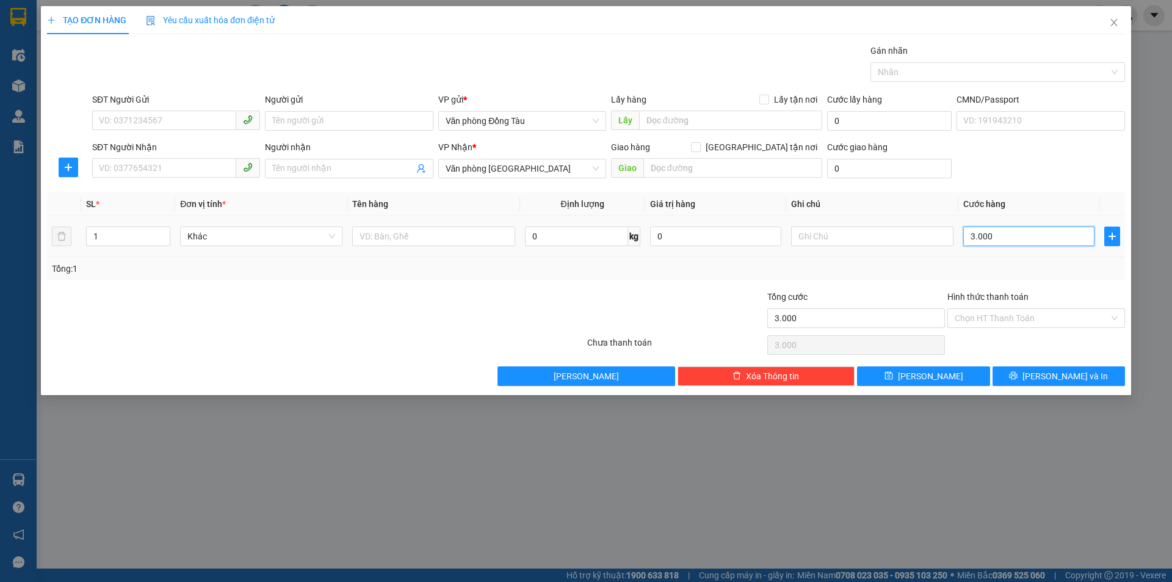
type input "30.000"
click at [212, 168] on input "SĐT Người Nhận" at bounding box center [164, 168] width 144 height 20
click at [319, 170] on input "Người nhận" at bounding box center [342, 168] width 141 height 13
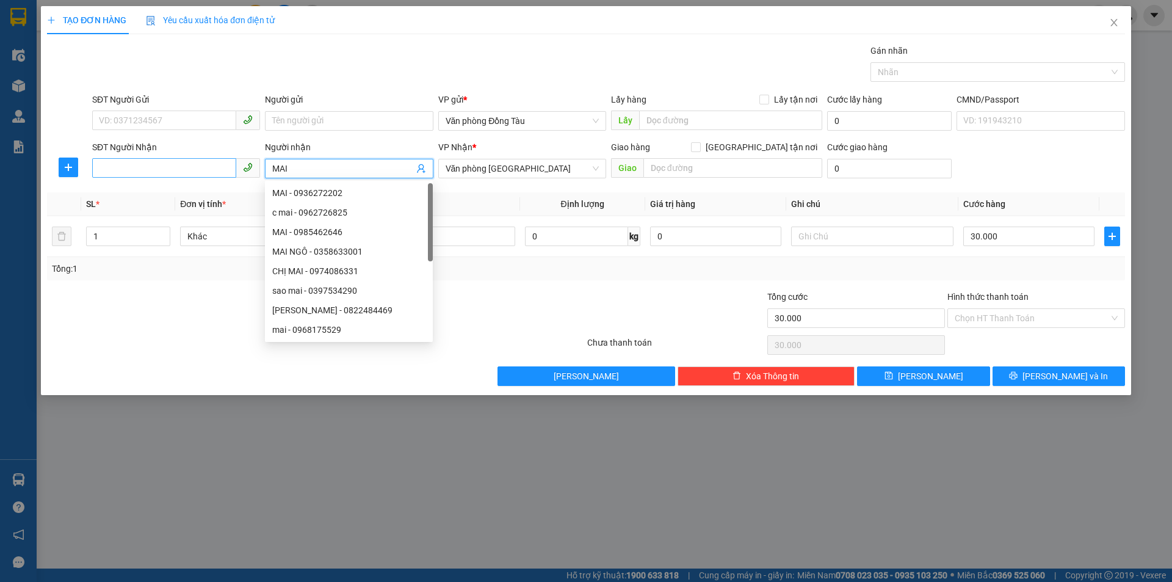
type input "MAI"
click at [137, 168] on input "SĐT Người Nhận" at bounding box center [164, 168] width 144 height 20
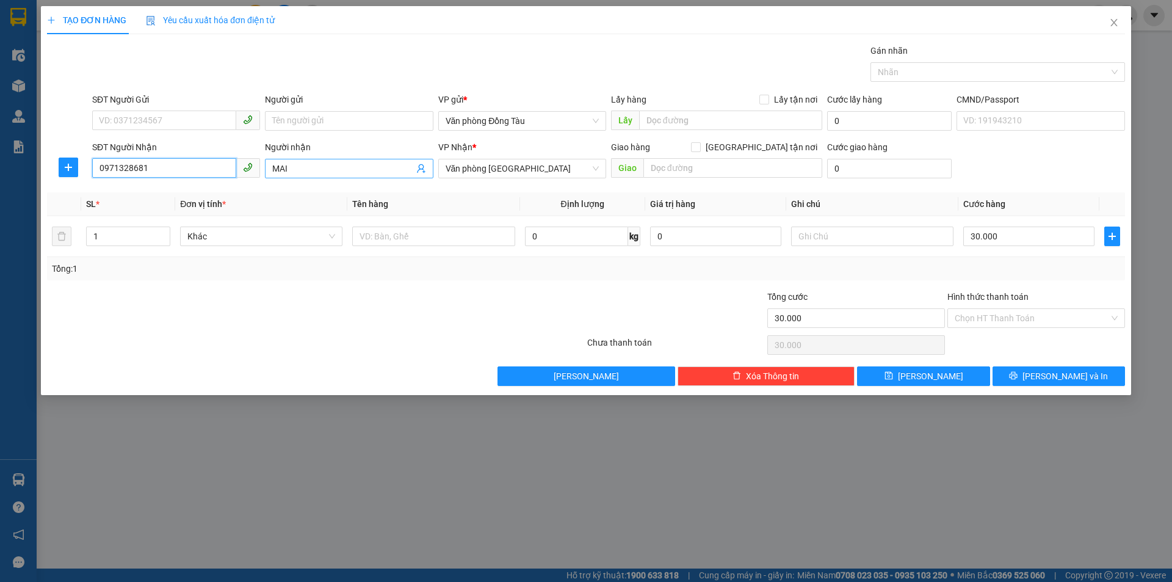
type input "0971328681"
click at [346, 164] on input "MAI" at bounding box center [342, 168] width 141 height 13
type input "MAI 0911138686"
click at [1063, 375] on span "[PERSON_NAME] và In" at bounding box center [1064, 375] width 85 height 13
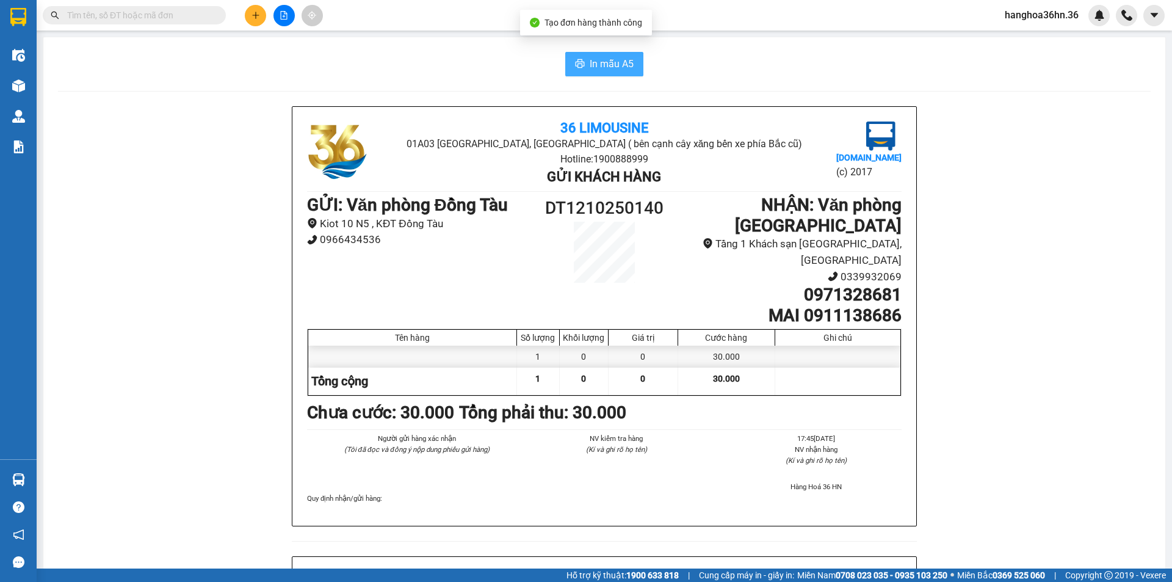
click at [593, 67] on span "In mẫu A5" at bounding box center [612, 63] width 44 height 15
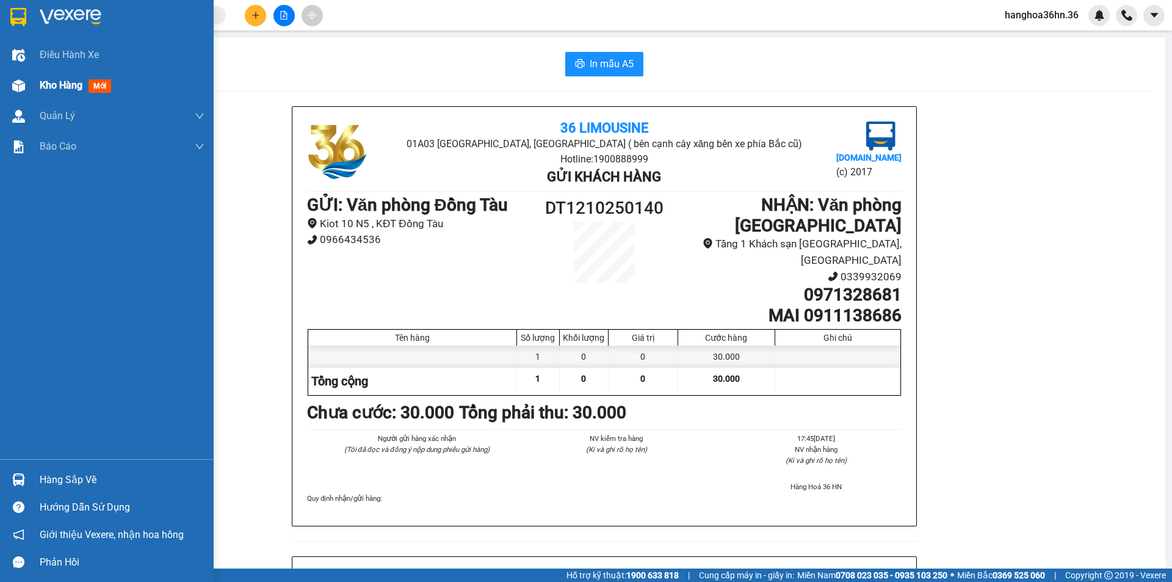
click at [37, 87] on div "Kho hàng mới" at bounding box center [107, 85] width 214 height 31
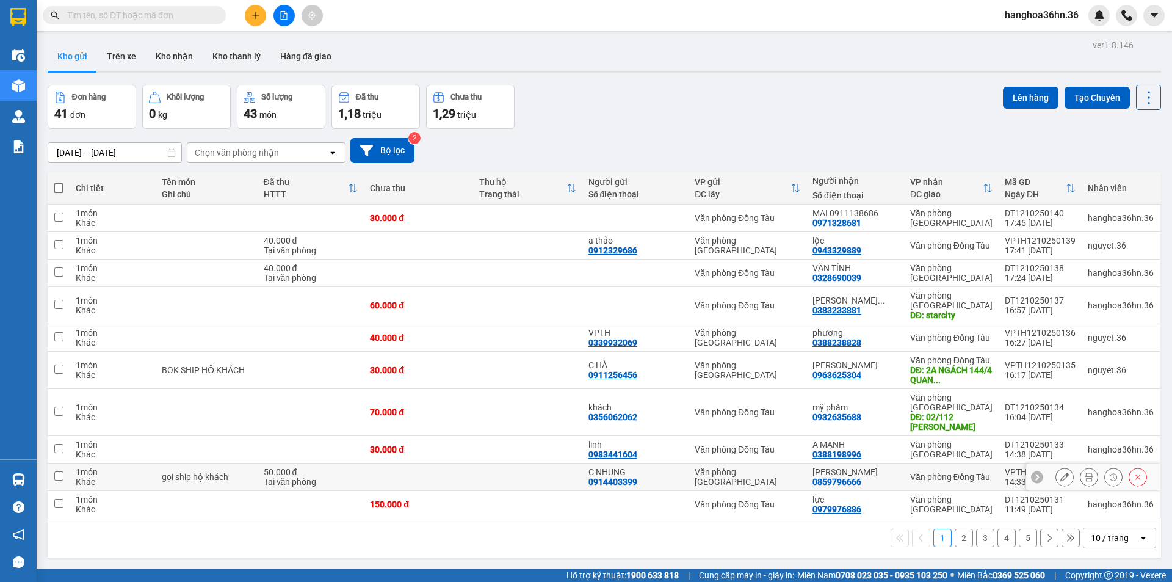
click at [886, 474] on div "[PERSON_NAME]" at bounding box center [854, 472] width 85 height 10
checkbox input "true"
